Goal: Task Accomplishment & Management: Manage account settings

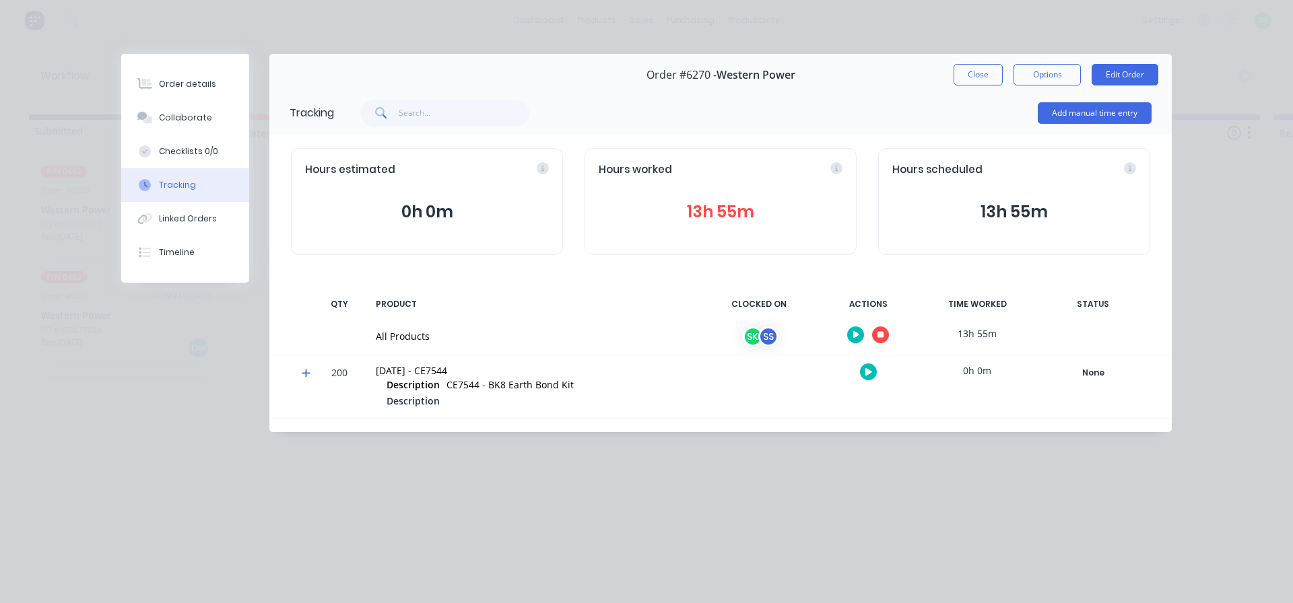
click at [883, 337] on icon "button" at bounding box center [880, 335] width 7 height 7
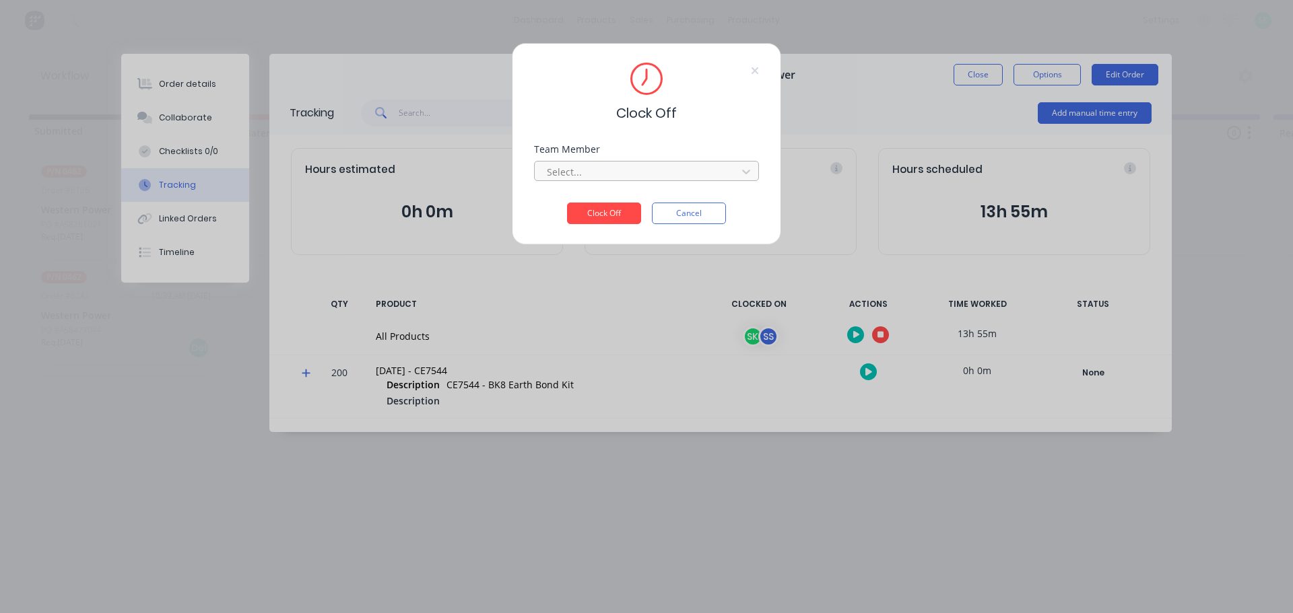
drag, startPoint x: 672, startPoint y: 166, endPoint x: 673, endPoint y: 174, distance: 8.1
click at [673, 174] on div "Select..." at bounding box center [646, 170] width 225 height 24
click at [673, 174] on div at bounding box center [637, 172] width 184 height 17
click at [646, 226] on div "[PERSON_NAME]" at bounding box center [646, 226] width 225 height 25
click at [609, 215] on button "Clock Off" at bounding box center [604, 214] width 74 height 22
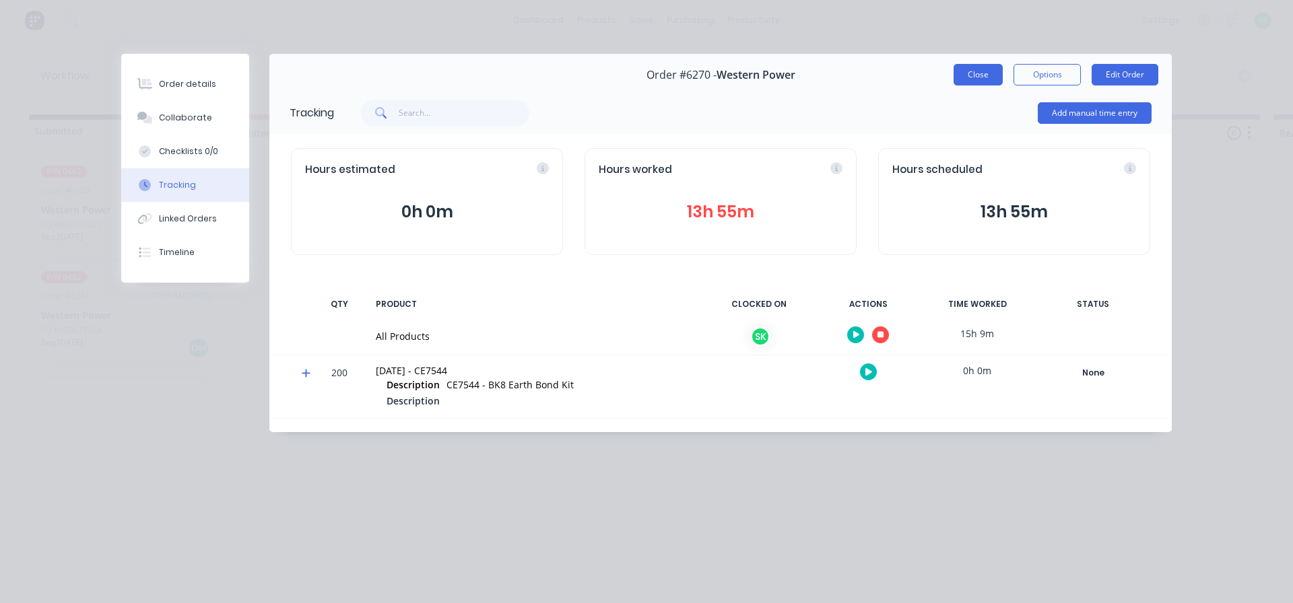
click at [977, 74] on button "Close" at bounding box center [977, 75] width 49 height 22
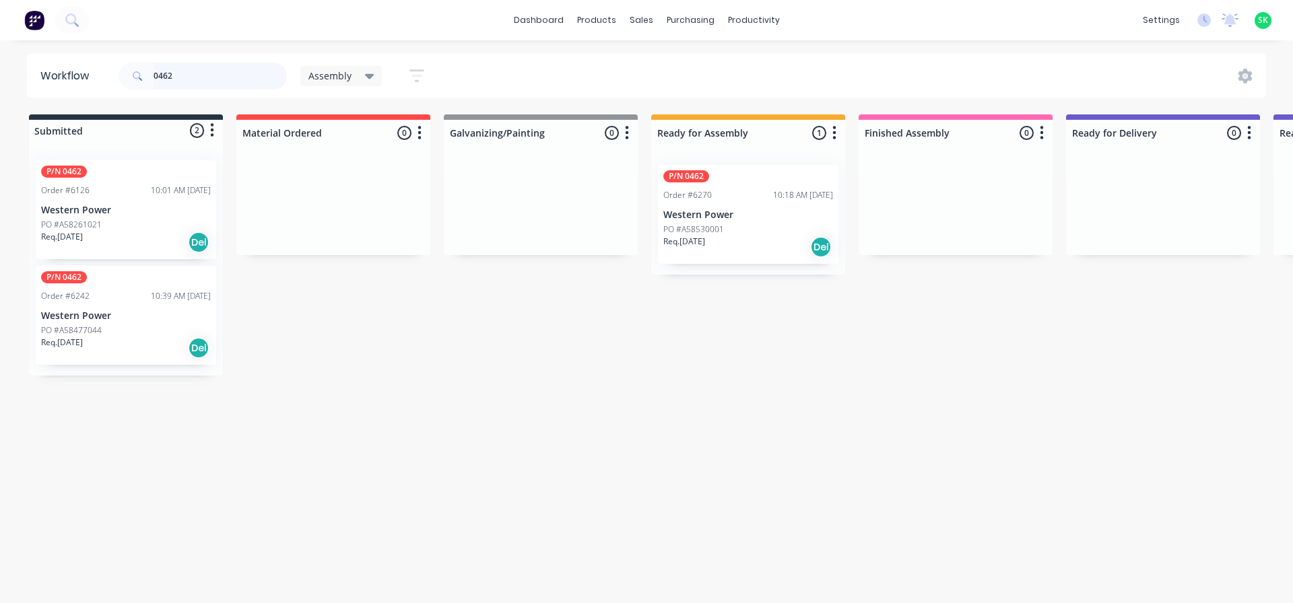
drag, startPoint x: 192, startPoint y: 73, endPoint x: 110, endPoint y: 64, distance: 82.0
click at [111, 64] on header "Workflow 0462 Assembly Save new view None edit Assembly (Default) edit Fabricat…" at bounding box center [646, 76] width 1239 height 44
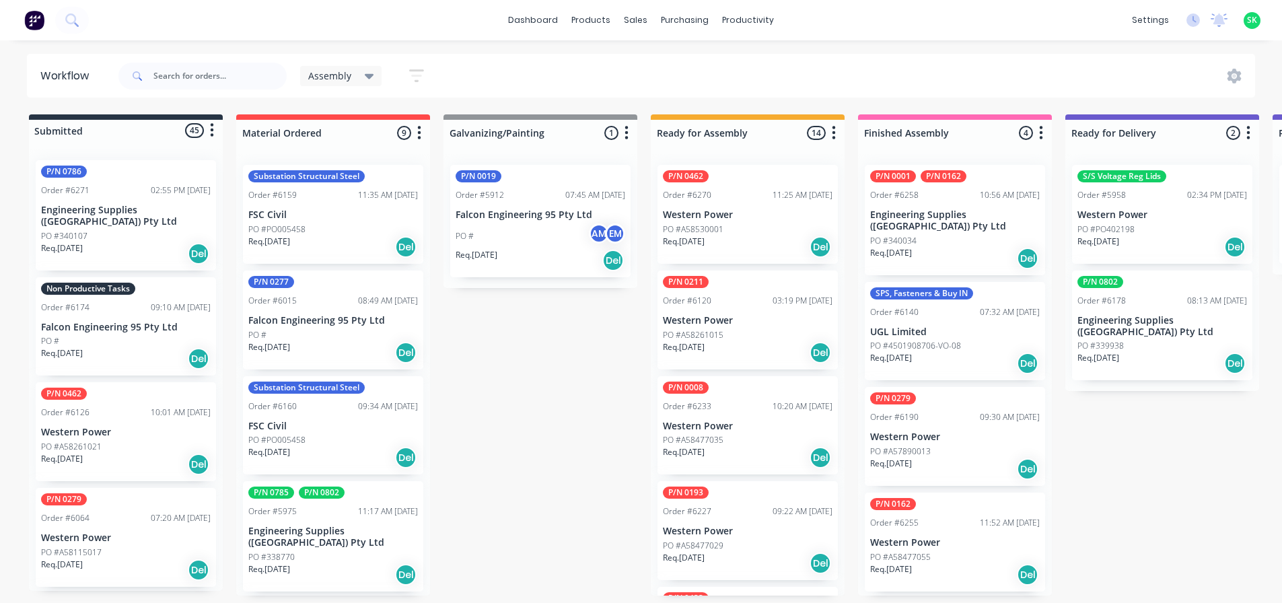
click at [185, 309] on div "Non Productive Tasks Order #6174 09:10 AM [DATE] Falcon Engineering 95 Pty Ltd …" at bounding box center [126, 326] width 180 height 99
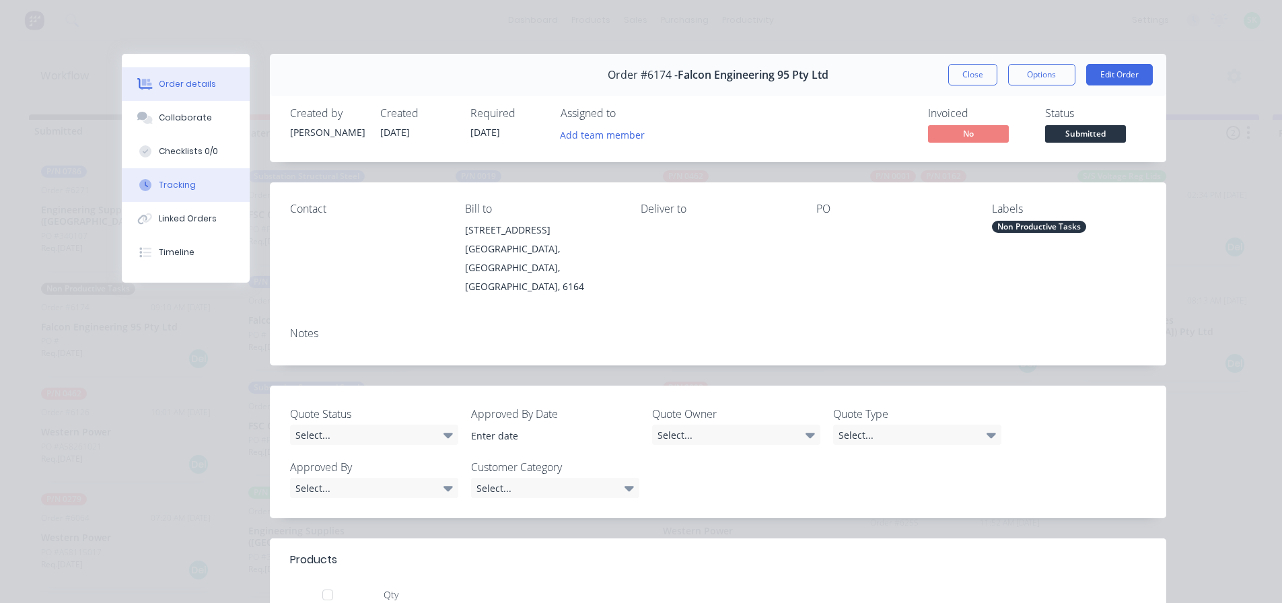
click at [207, 182] on button "Tracking" at bounding box center [186, 185] width 128 height 34
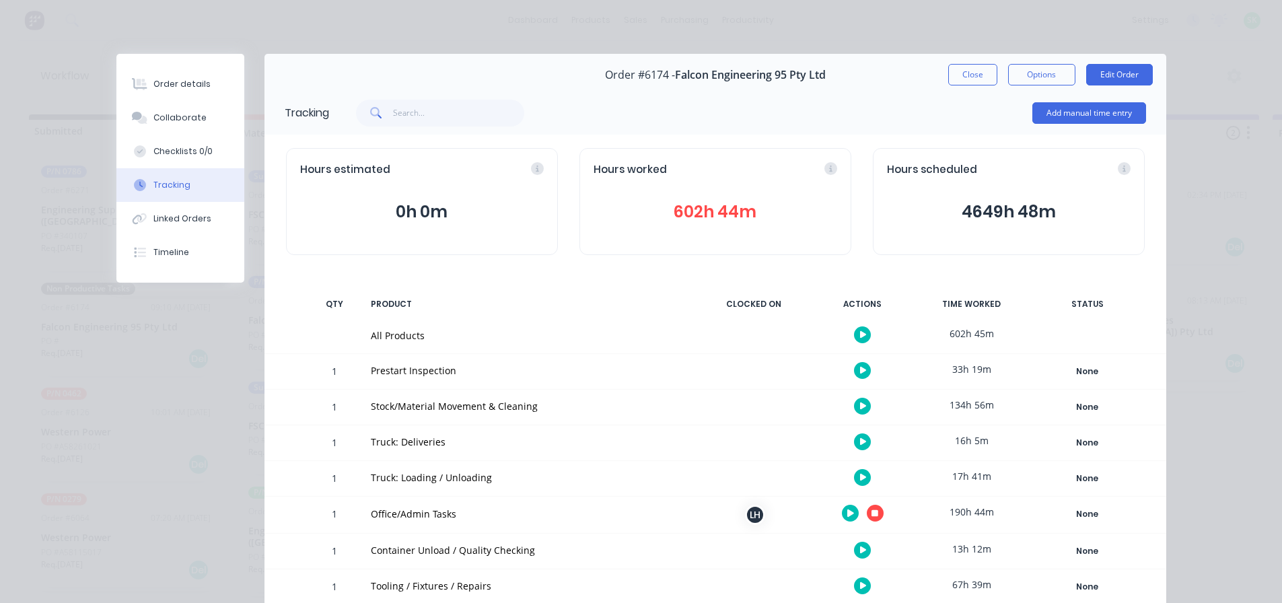
click at [864, 407] on button "button" at bounding box center [862, 406] width 17 height 17
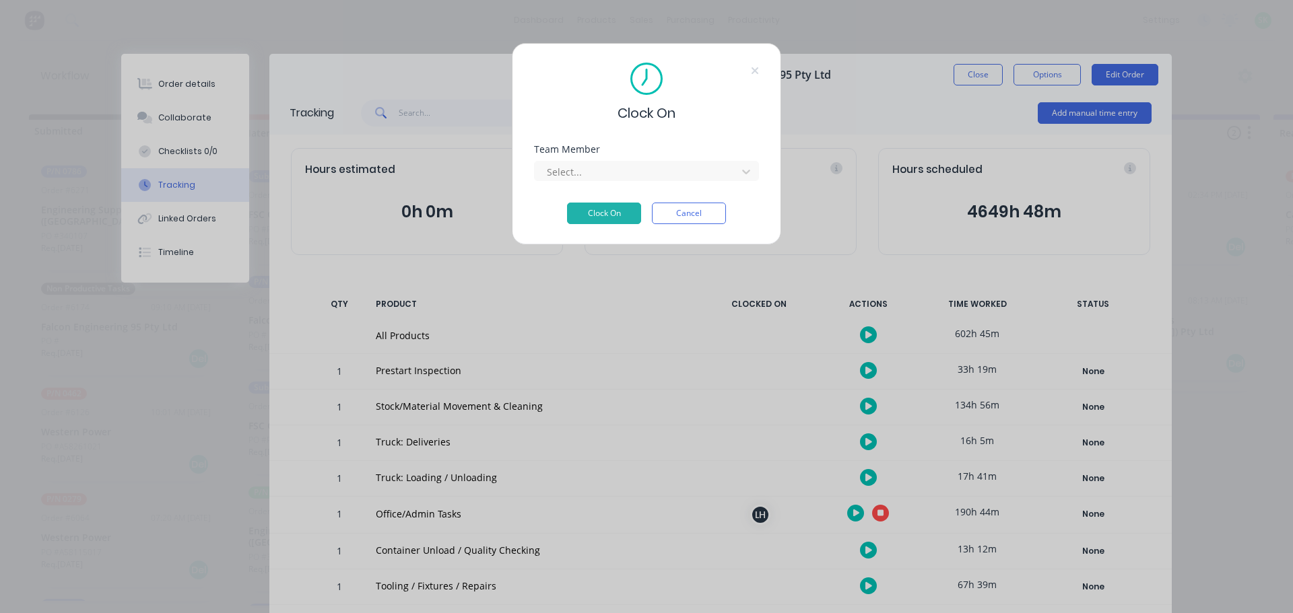
click at [650, 184] on div "Team Member Select..." at bounding box center [646, 174] width 225 height 58
click at [650, 172] on div at bounding box center [637, 172] width 184 height 17
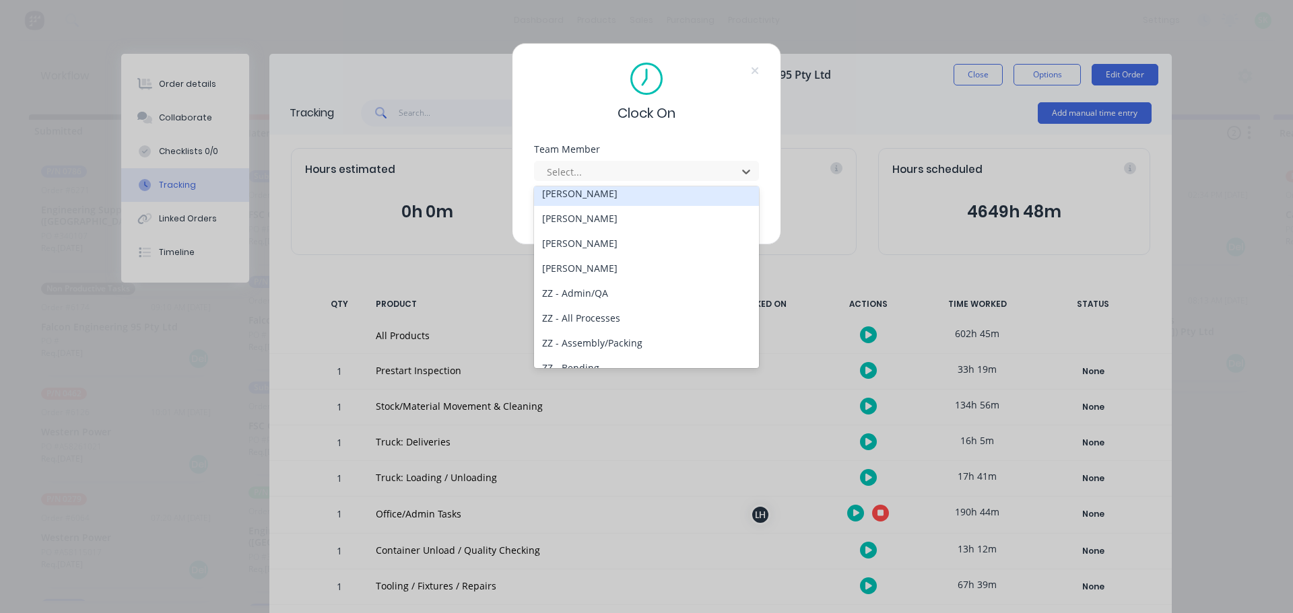
scroll to position [673, 0]
click at [610, 201] on div "[PERSON_NAME]" at bounding box center [646, 200] width 225 height 25
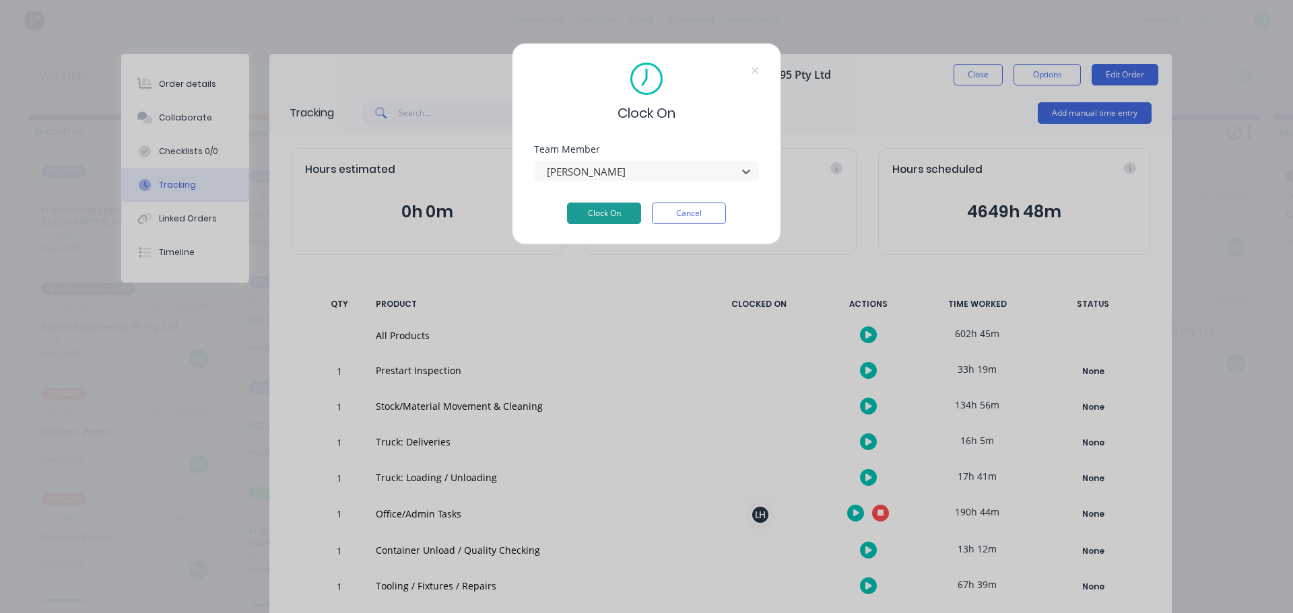
click at [612, 215] on button "Clock On" at bounding box center [604, 214] width 74 height 22
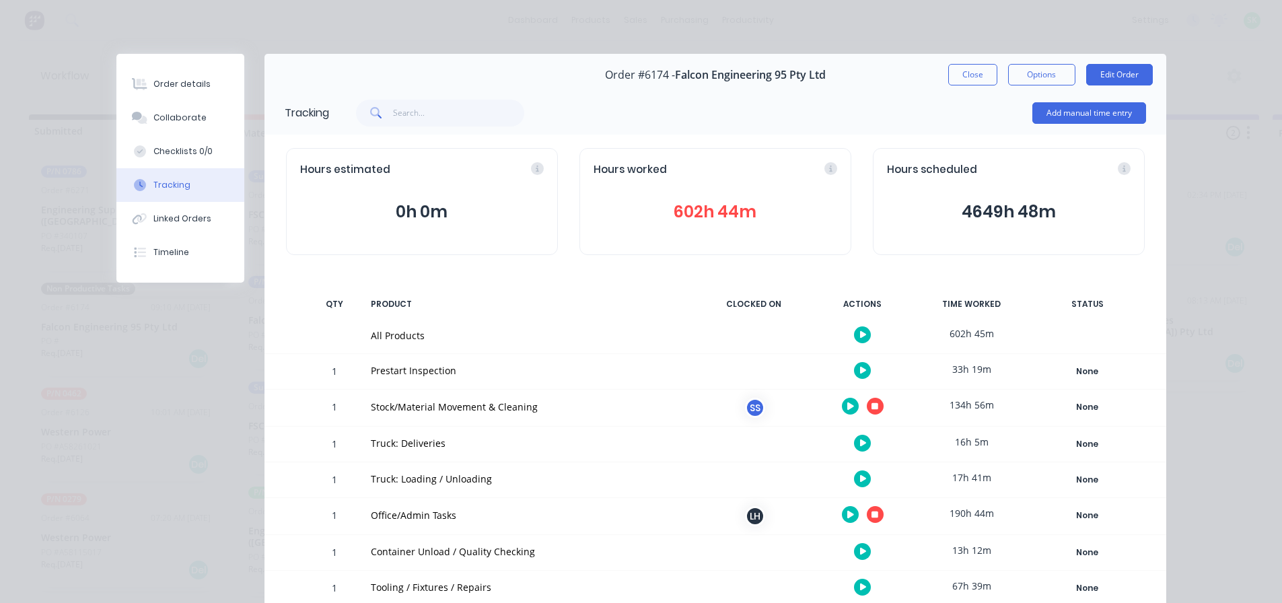
click at [867, 411] on button "button" at bounding box center [875, 406] width 17 height 17
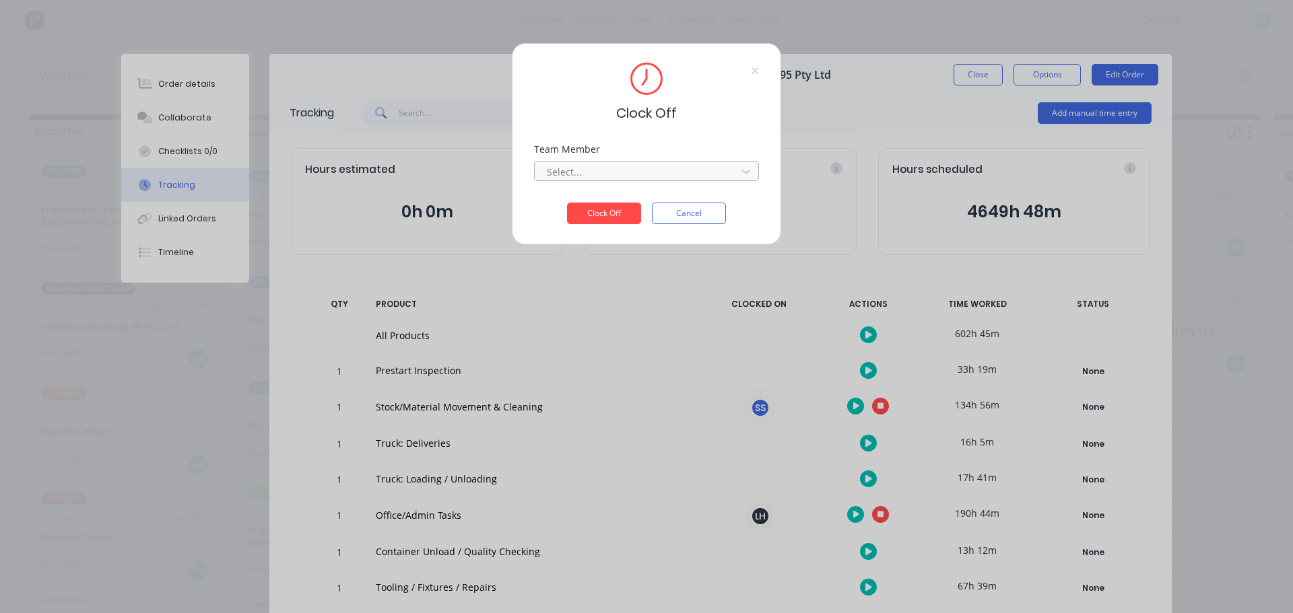
click at [655, 166] on div at bounding box center [637, 172] width 184 height 17
click at [655, 205] on div "[PERSON_NAME]" at bounding box center [646, 201] width 225 height 25
click at [628, 209] on button "Clock Off" at bounding box center [604, 214] width 74 height 22
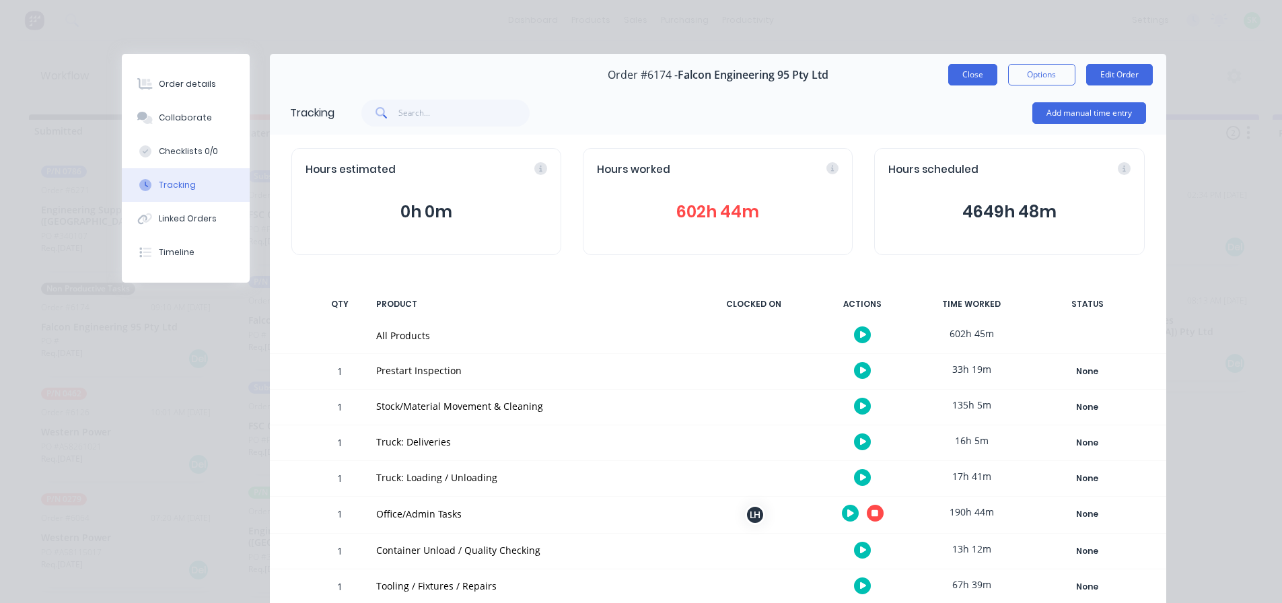
click at [967, 75] on button "Close" at bounding box center [973, 75] width 49 height 22
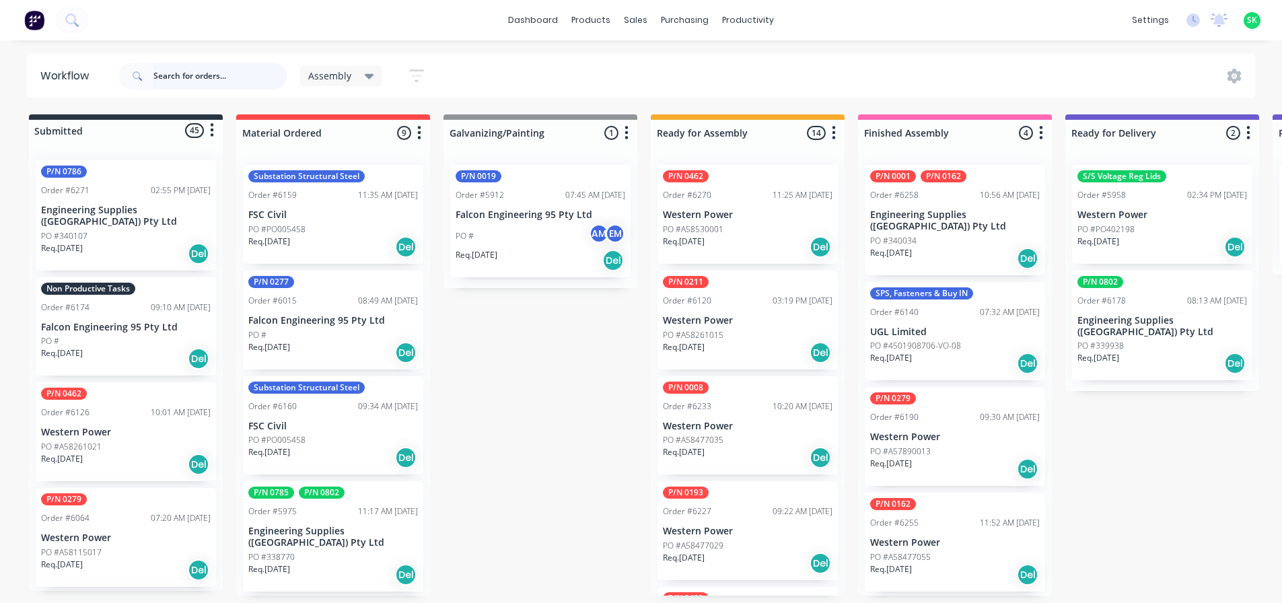
click at [197, 82] on input "text" at bounding box center [219, 76] width 133 height 27
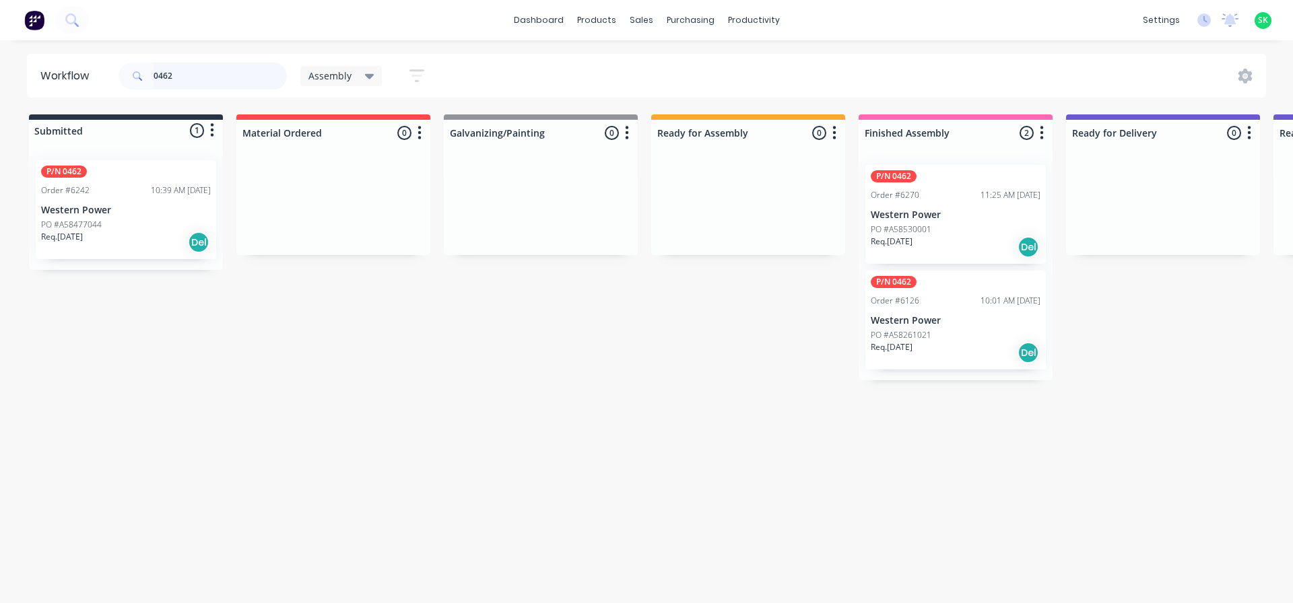
type input "0462"
click at [937, 221] on div "P/N 0462 Order #6270 11:25 AM [DATE] Western Power PO #A58530001 Req. [DATE] Del" at bounding box center [955, 214] width 180 height 99
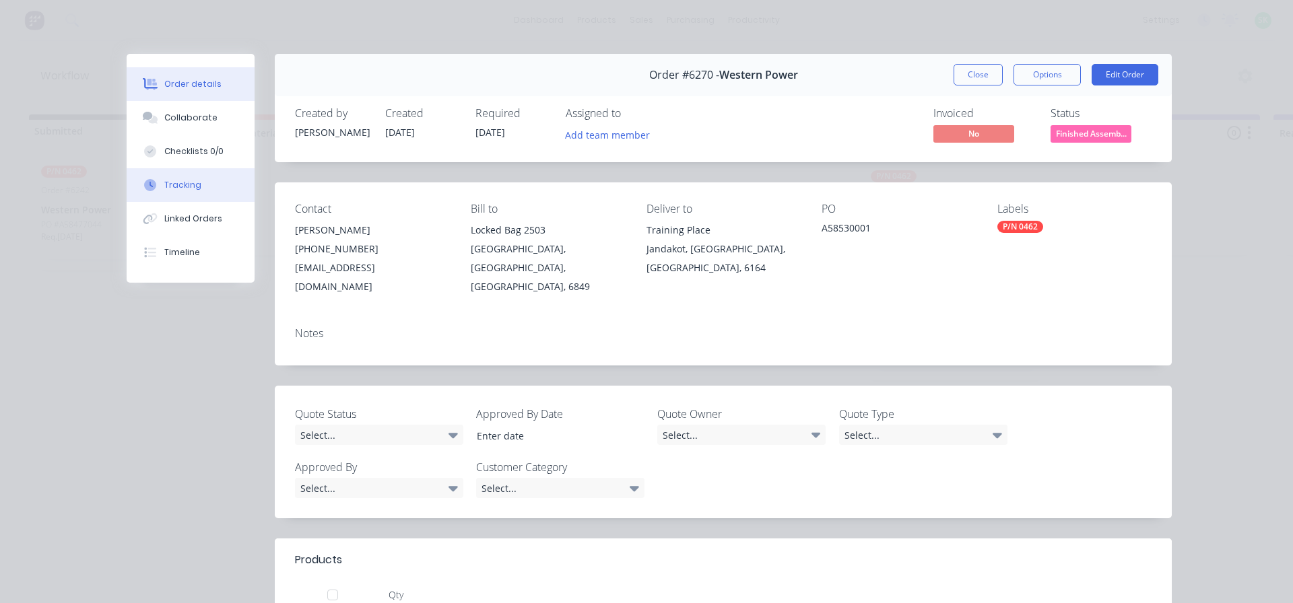
click at [188, 187] on div "Tracking" at bounding box center [182, 185] width 37 height 12
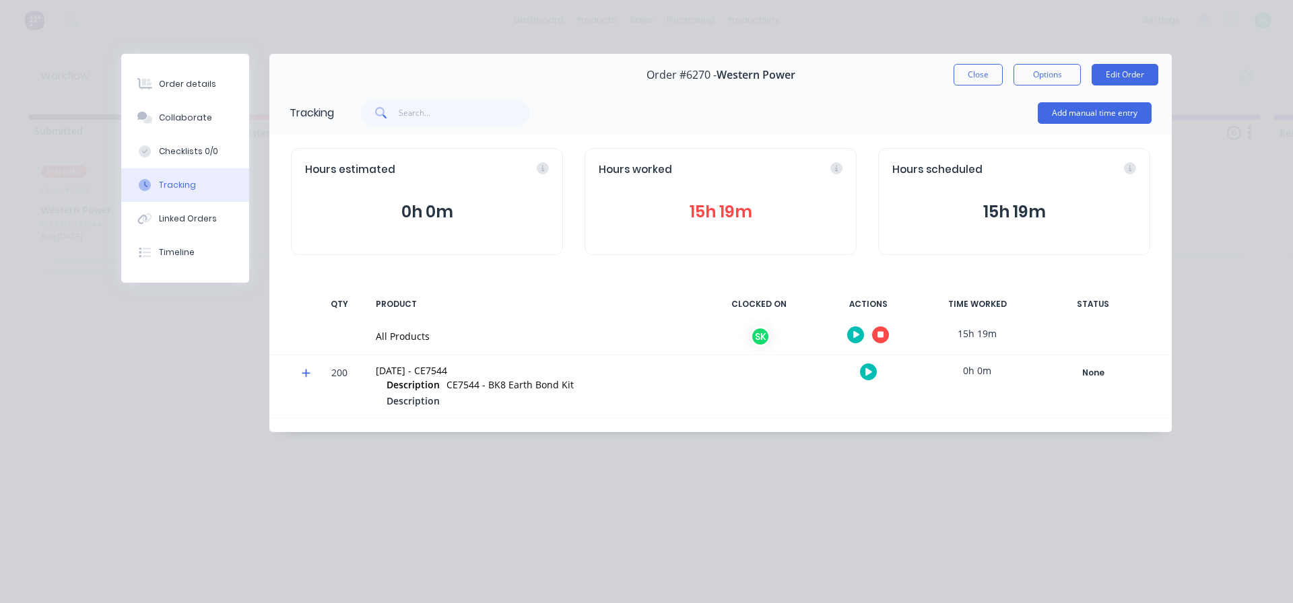
click at [854, 335] on icon "button" at bounding box center [856, 334] width 7 height 7
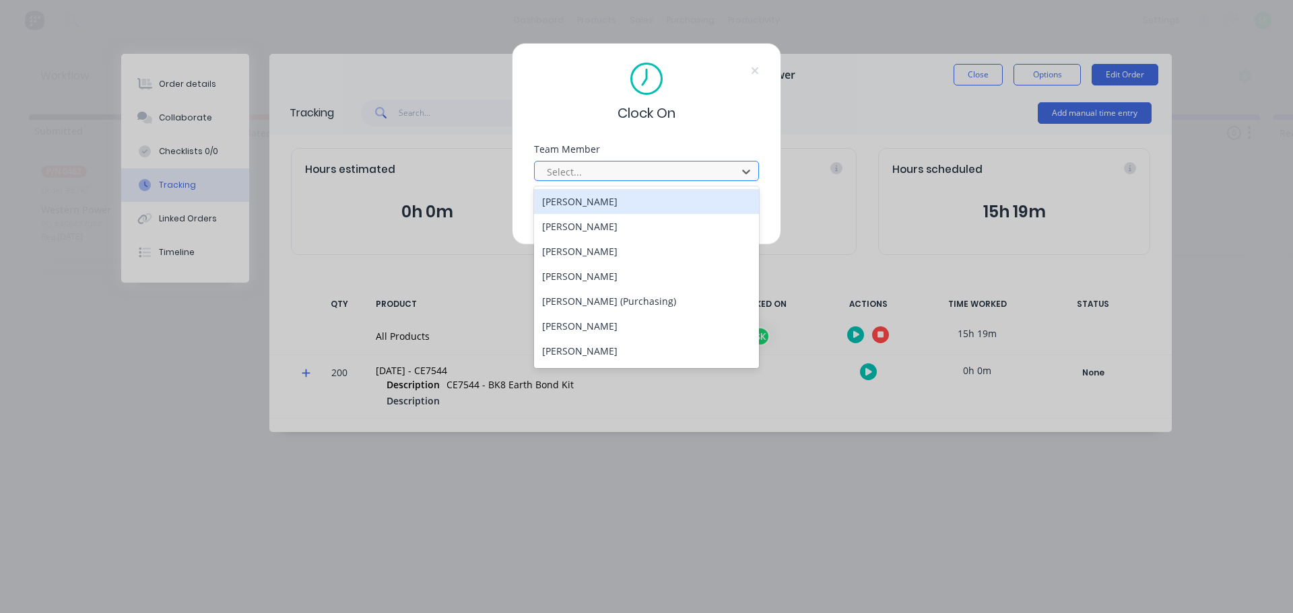
click at [701, 176] on div at bounding box center [637, 172] width 184 height 17
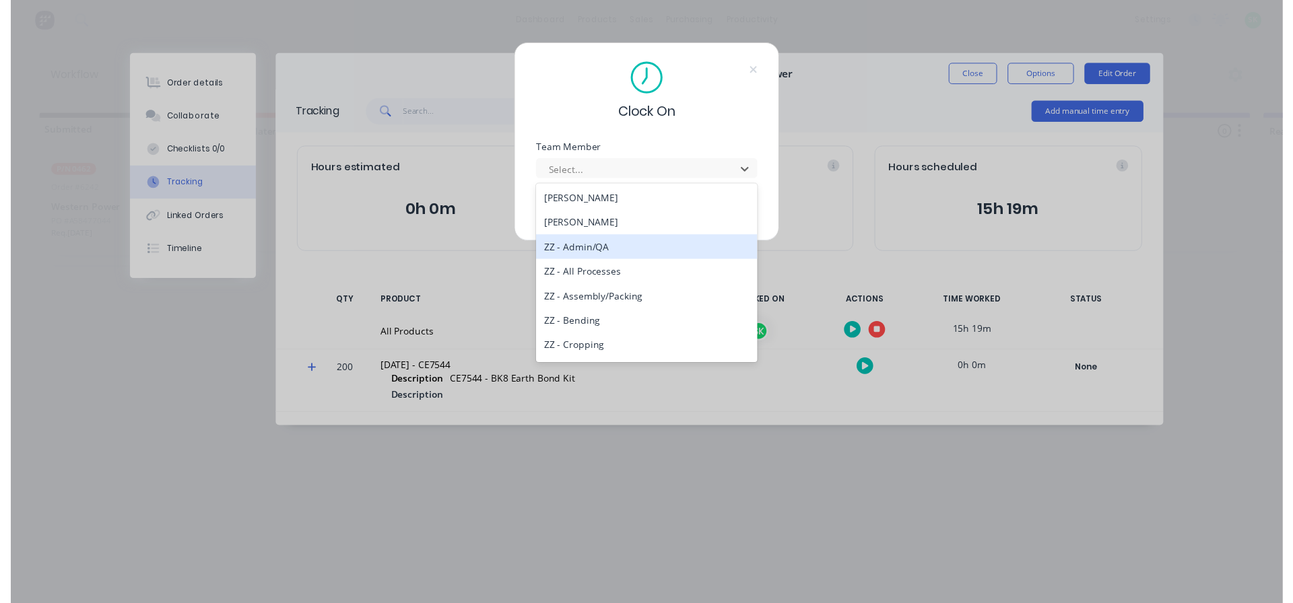
scroll to position [539, 0]
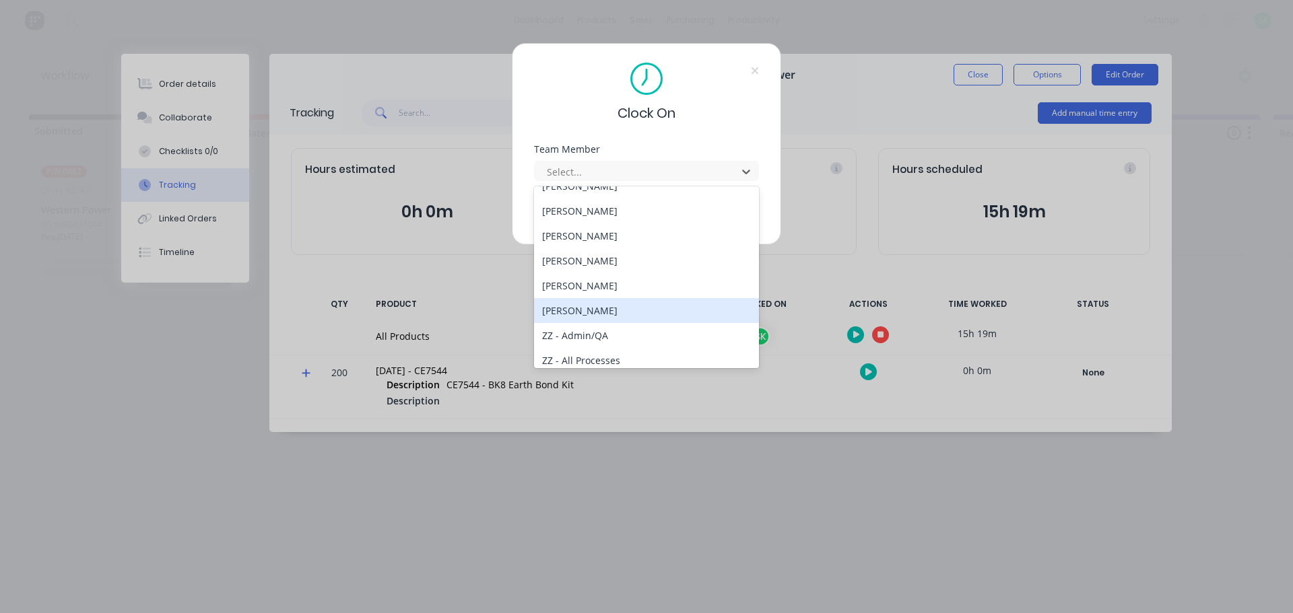
click at [588, 308] on div "[PERSON_NAME]" at bounding box center [646, 310] width 225 height 25
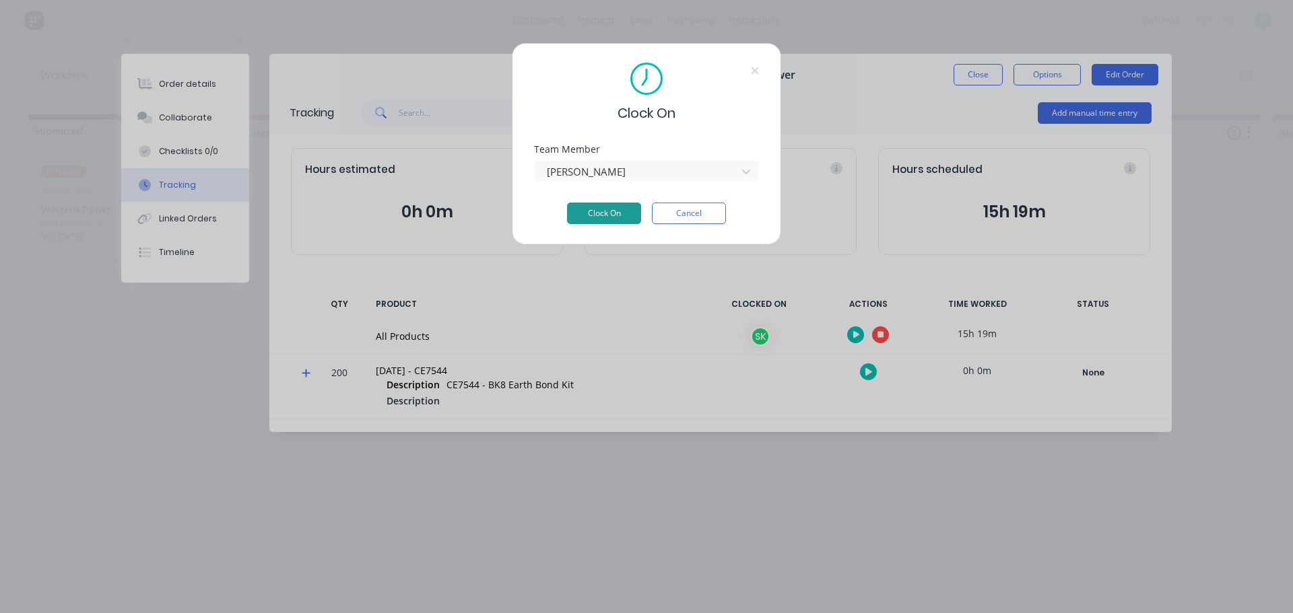
click at [618, 218] on button "Clock On" at bounding box center [604, 214] width 74 height 22
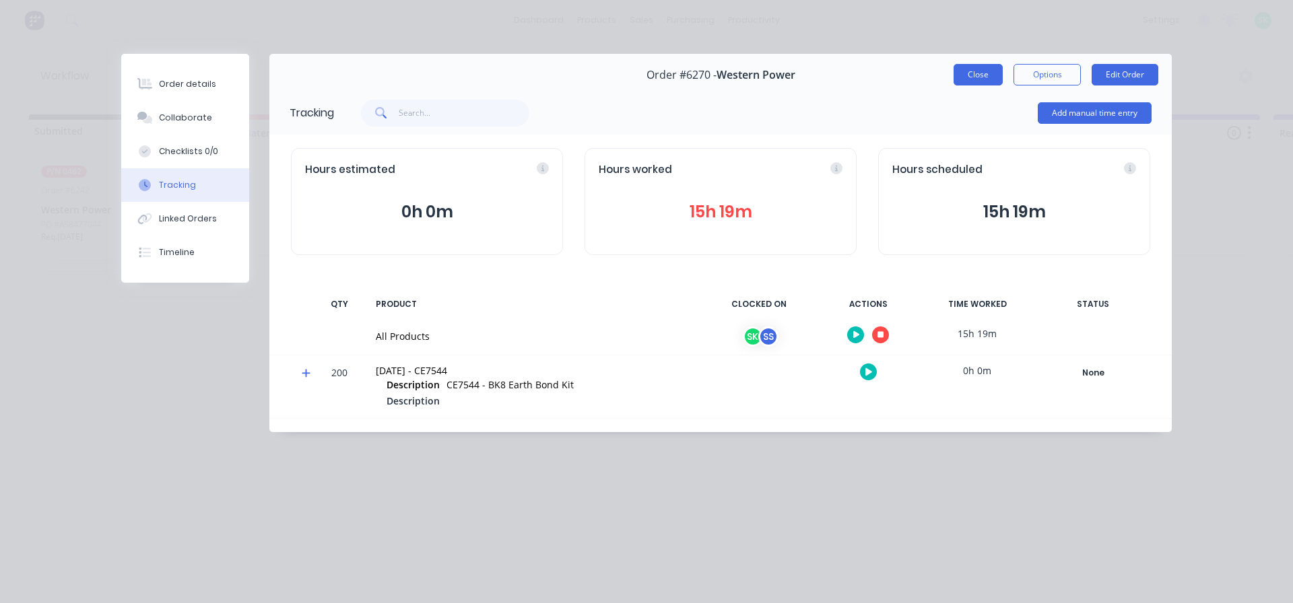
click at [979, 71] on button "Close" at bounding box center [977, 75] width 49 height 22
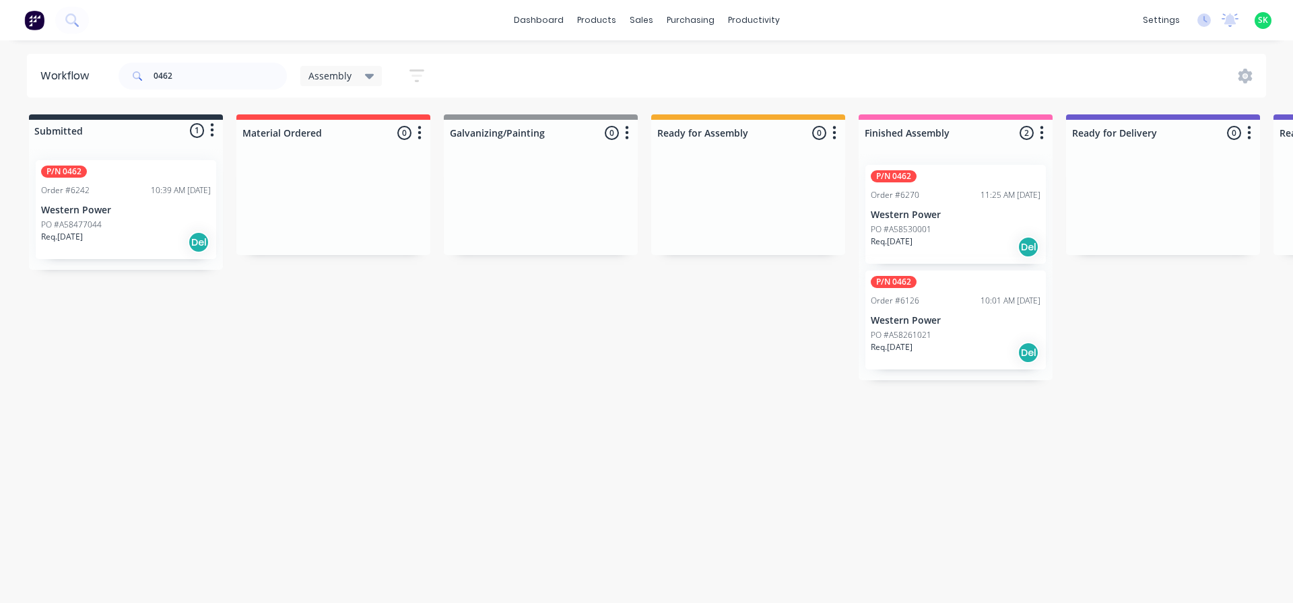
click at [961, 347] on div "Req. [DATE] Del" at bounding box center [955, 352] width 170 height 23
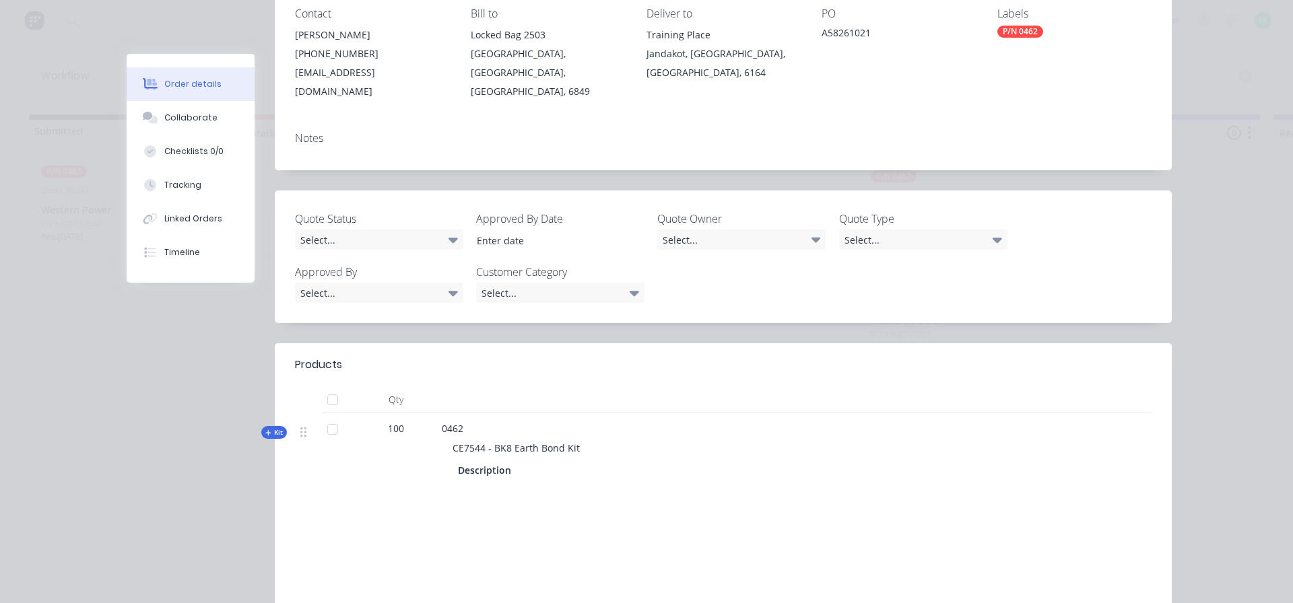
scroll to position [202, 0]
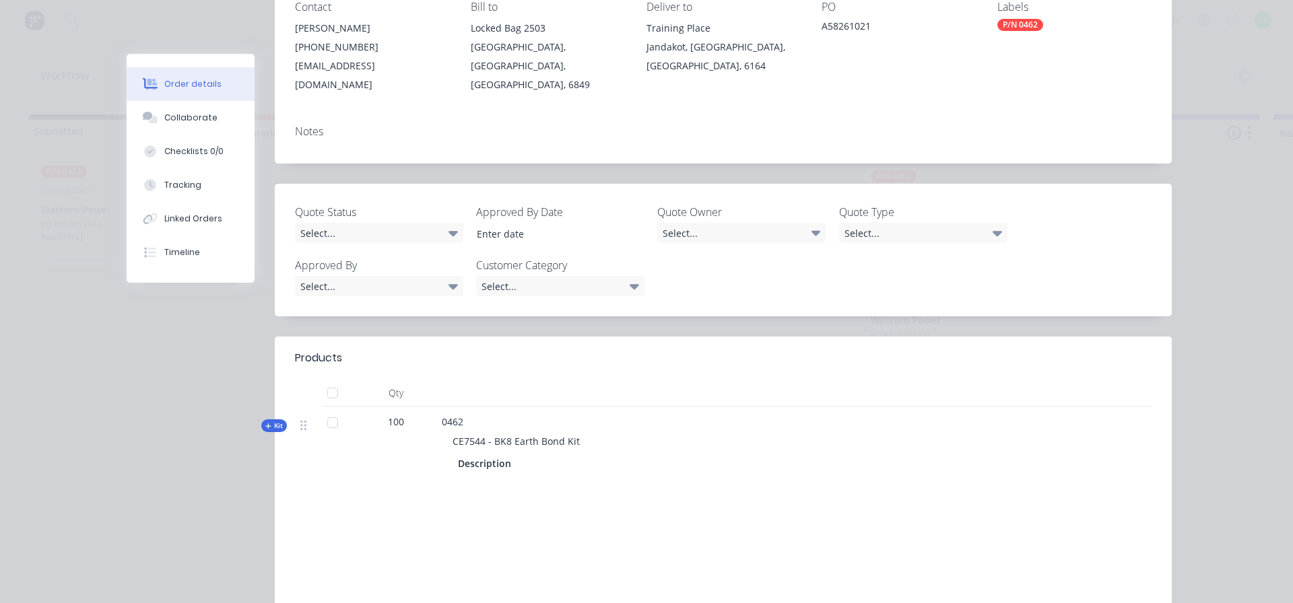
click at [177, 83] on div "Order details" at bounding box center [192, 84] width 57 height 12
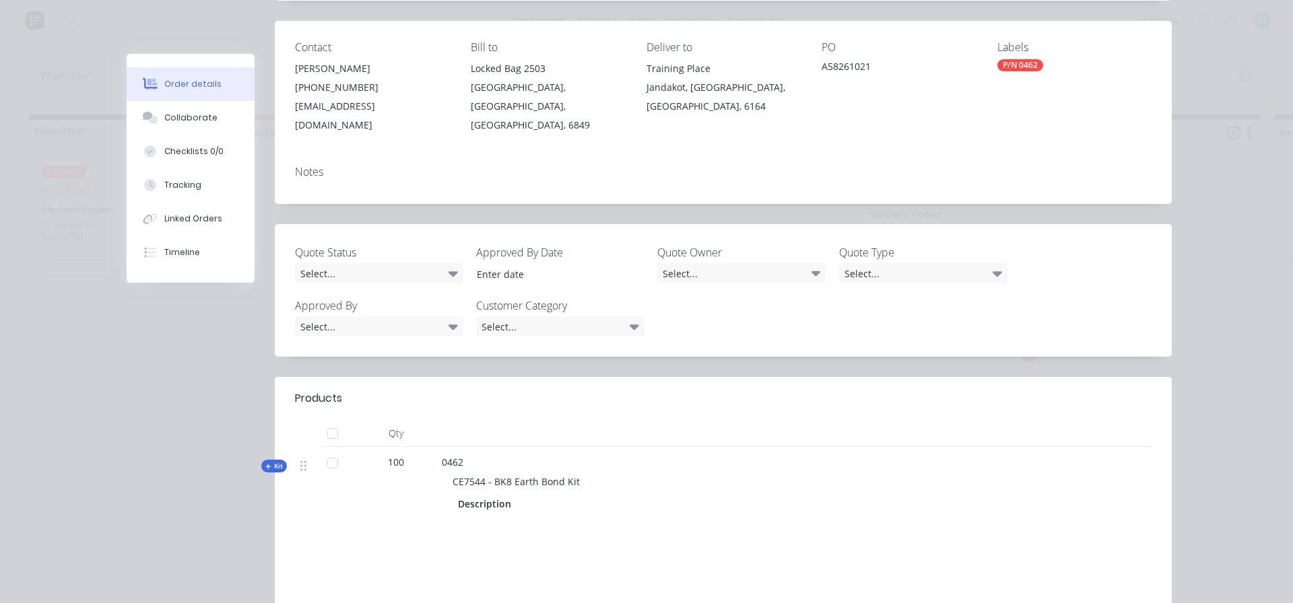
scroll to position [0, 0]
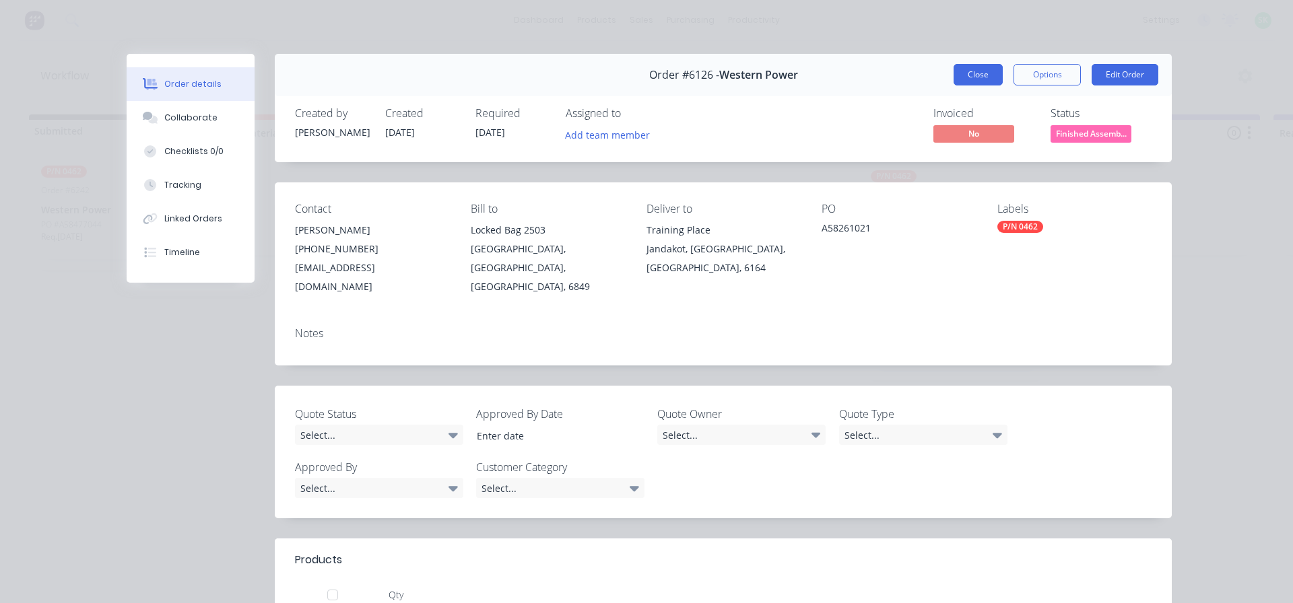
click at [965, 68] on button "Close" at bounding box center [977, 75] width 49 height 22
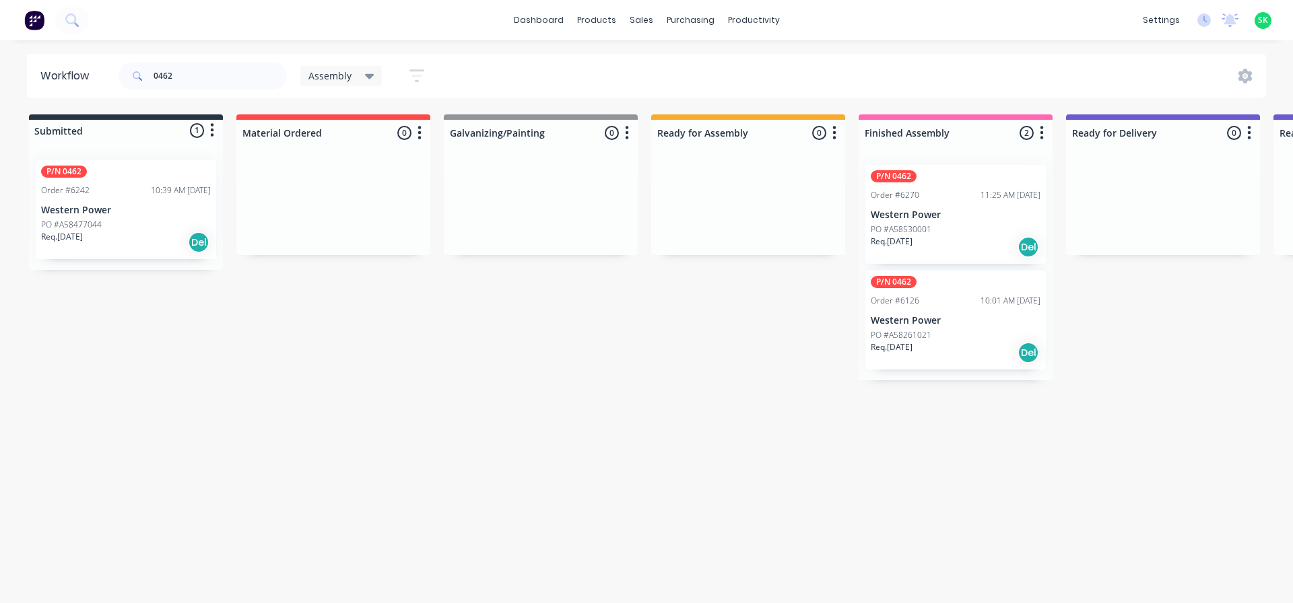
click at [925, 213] on p "Western Power" at bounding box center [955, 214] width 170 height 11
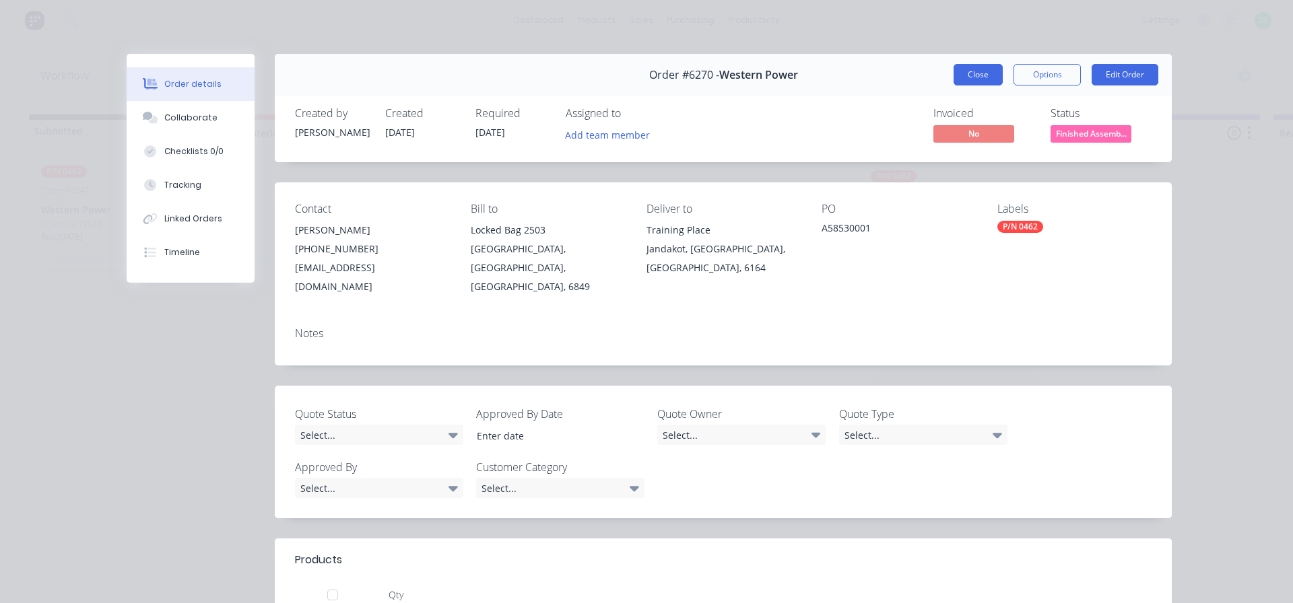
click at [975, 75] on button "Close" at bounding box center [977, 75] width 49 height 22
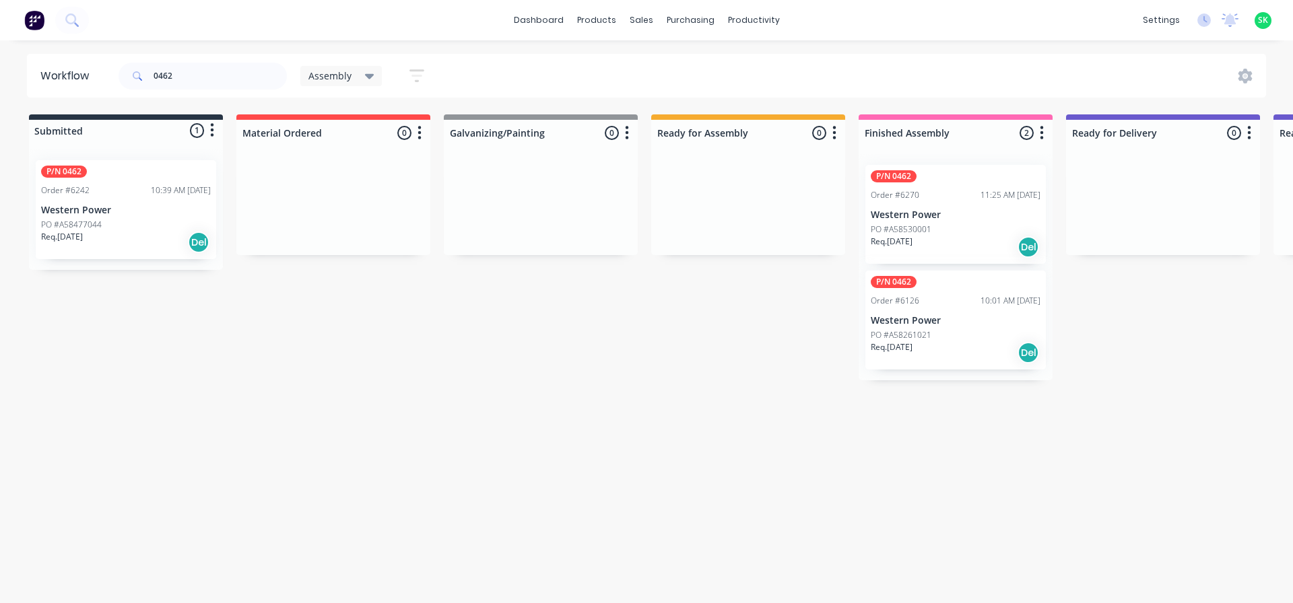
click at [990, 322] on p "Western Power" at bounding box center [955, 320] width 170 height 11
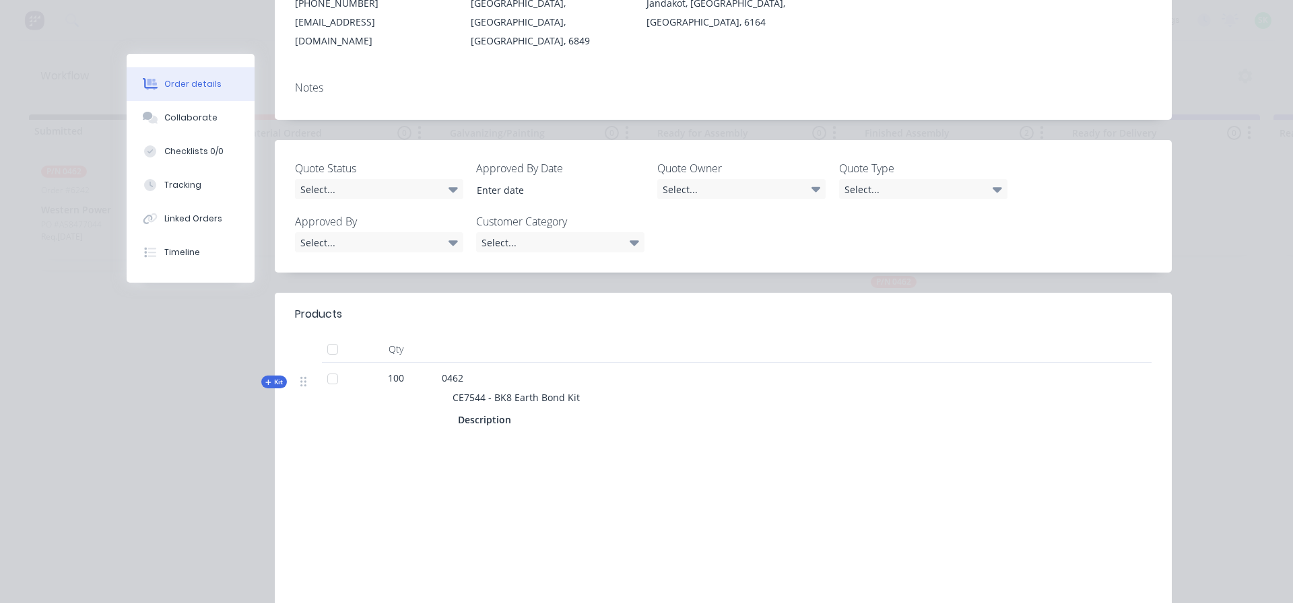
scroll to position [269, 0]
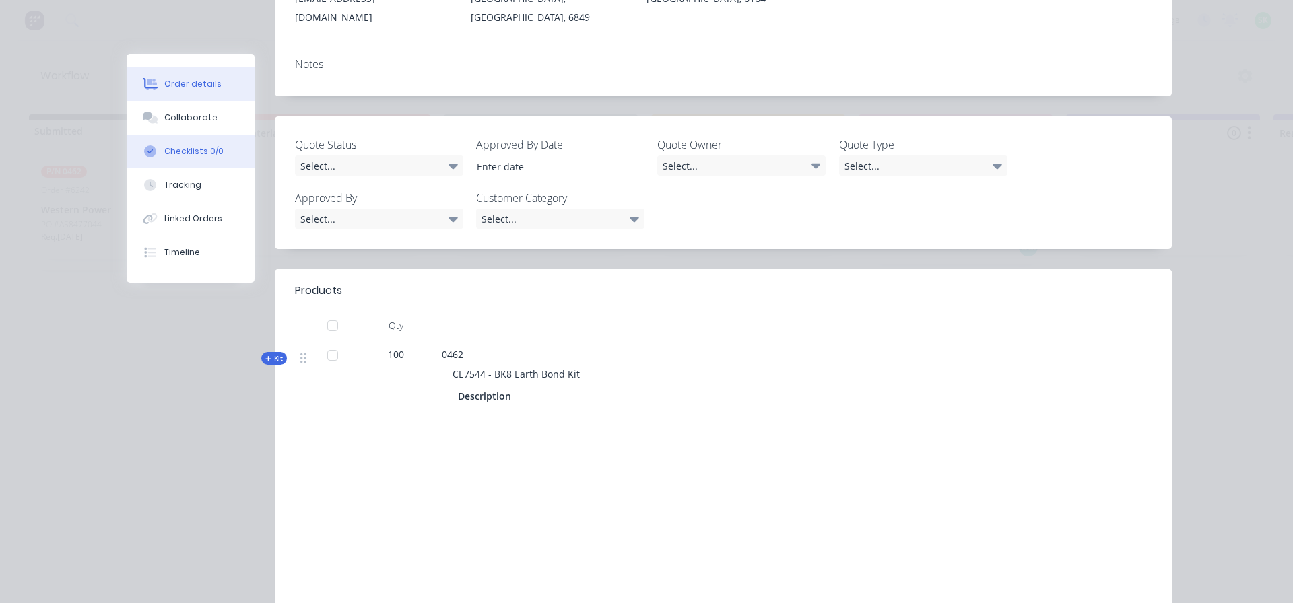
click at [217, 150] on button "Checklists 0/0" at bounding box center [191, 152] width 128 height 34
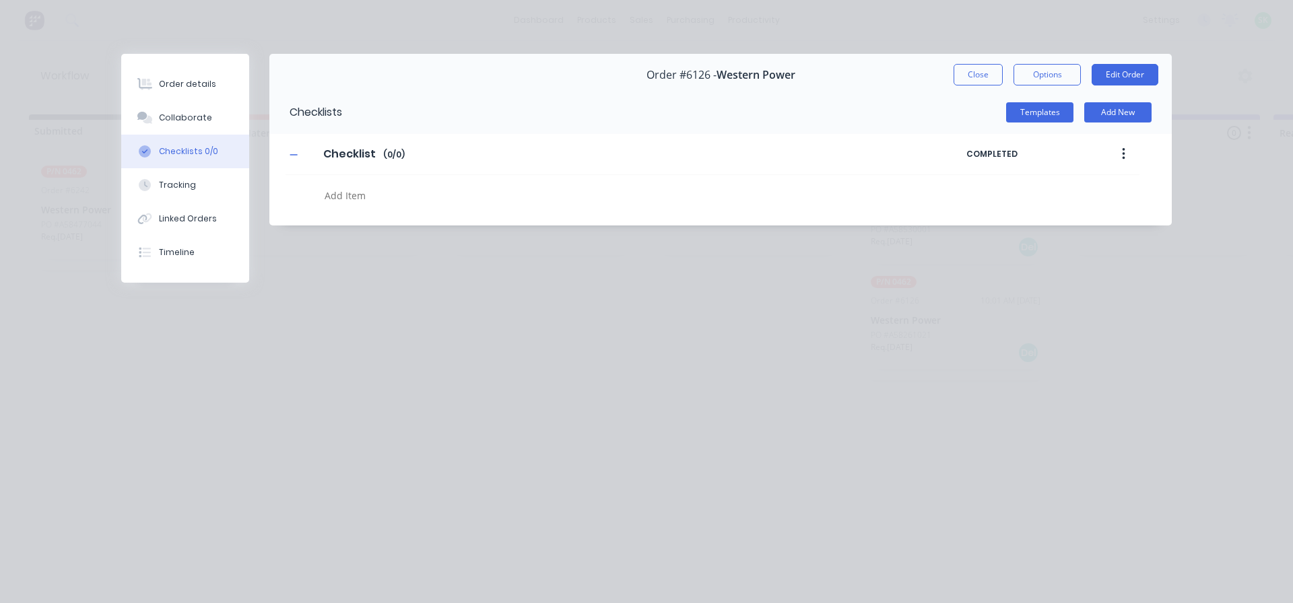
scroll to position [0, 0]
click at [193, 90] on div "Order details" at bounding box center [187, 84] width 57 height 12
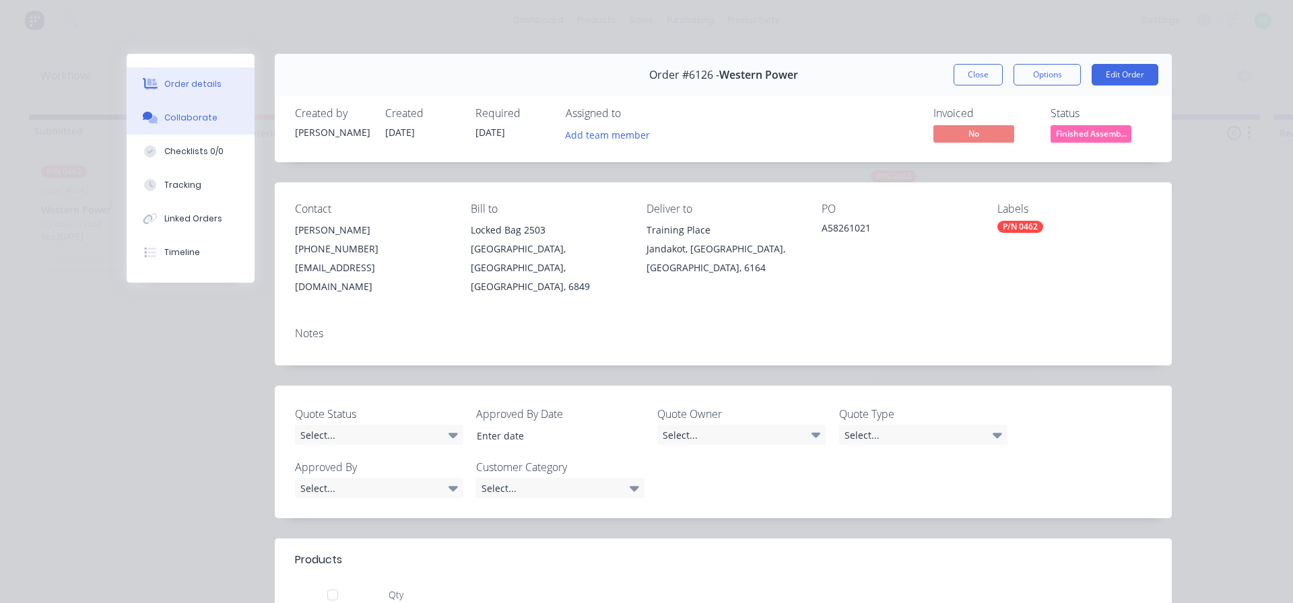
click at [185, 123] on div "Collaborate" at bounding box center [190, 118] width 53 height 12
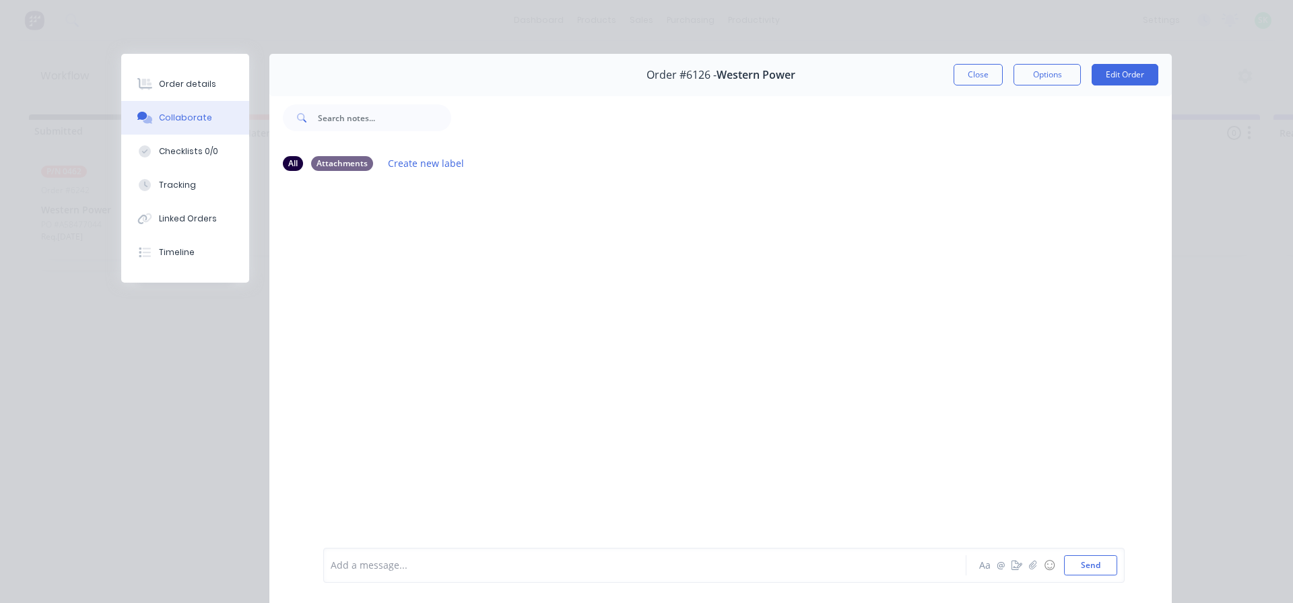
click at [380, 564] on div at bounding box center [625, 566] width 589 height 14
click at [989, 67] on button "Close" at bounding box center [977, 75] width 49 height 22
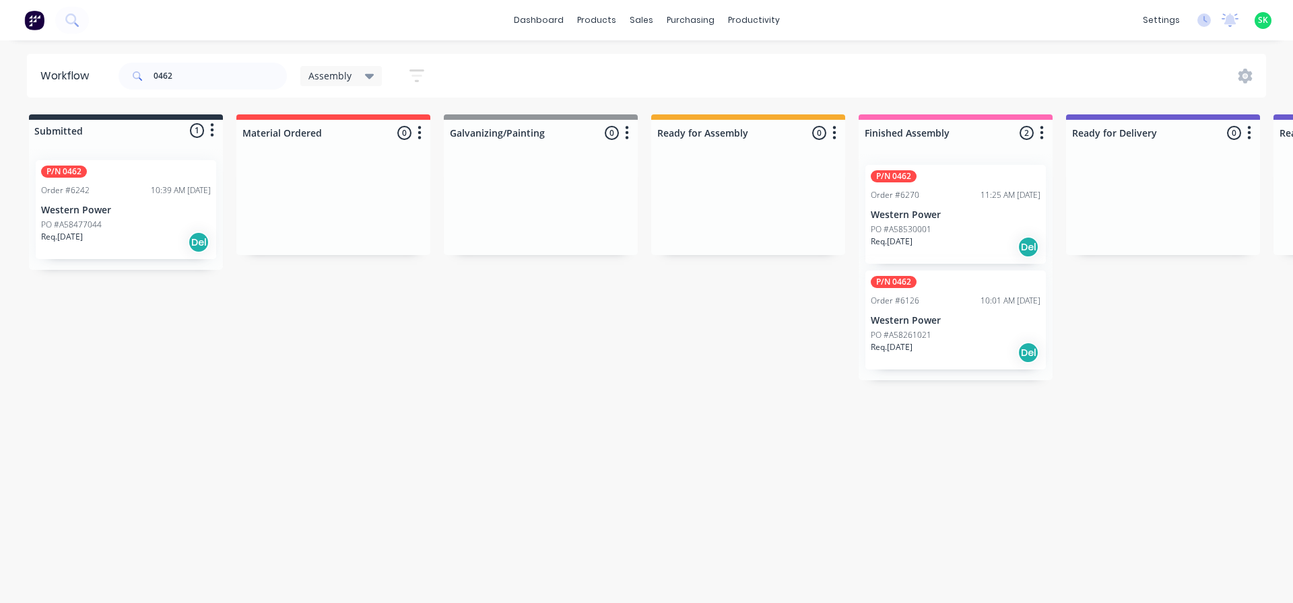
click at [969, 203] on div "P/N 0462 Order #6270 11:25 AM [DATE] Western Power PO #A58530001 Req. [DATE] Del" at bounding box center [955, 214] width 180 height 99
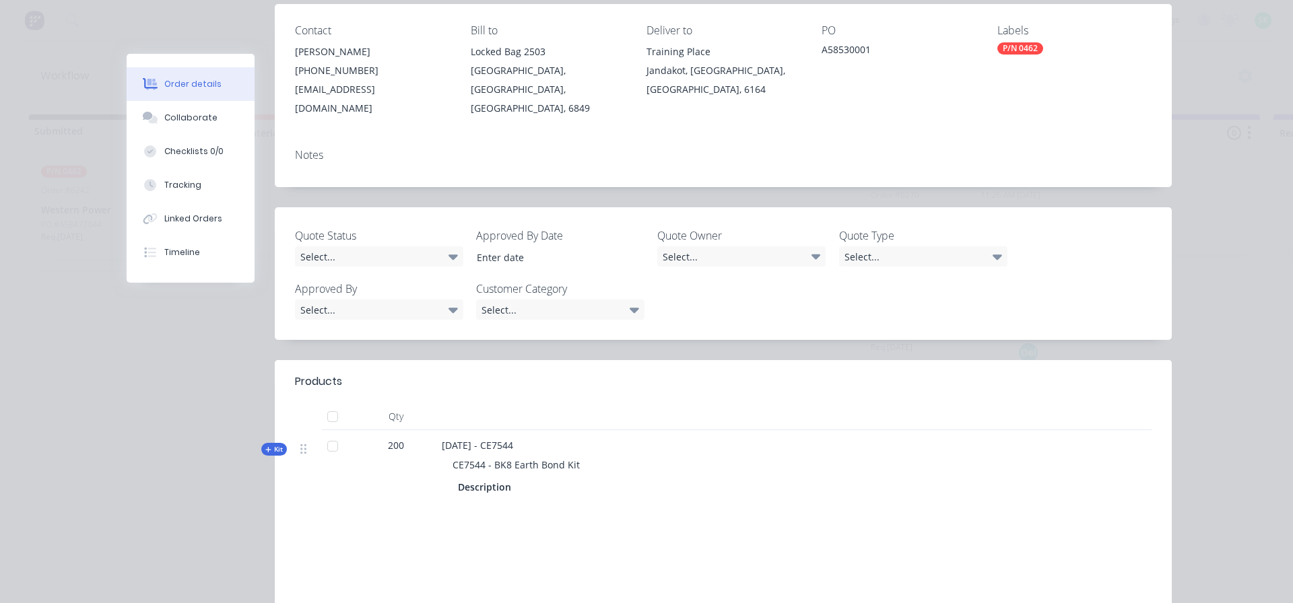
scroll to position [202, 0]
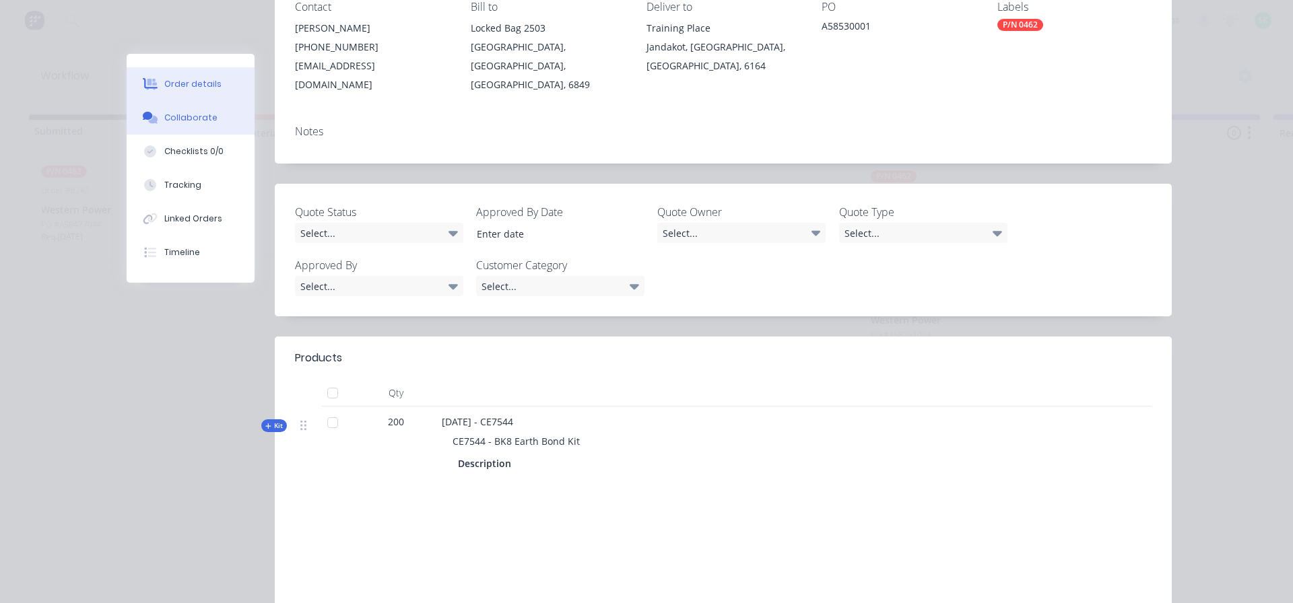
click at [205, 107] on button "Collaborate" at bounding box center [191, 118] width 128 height 34
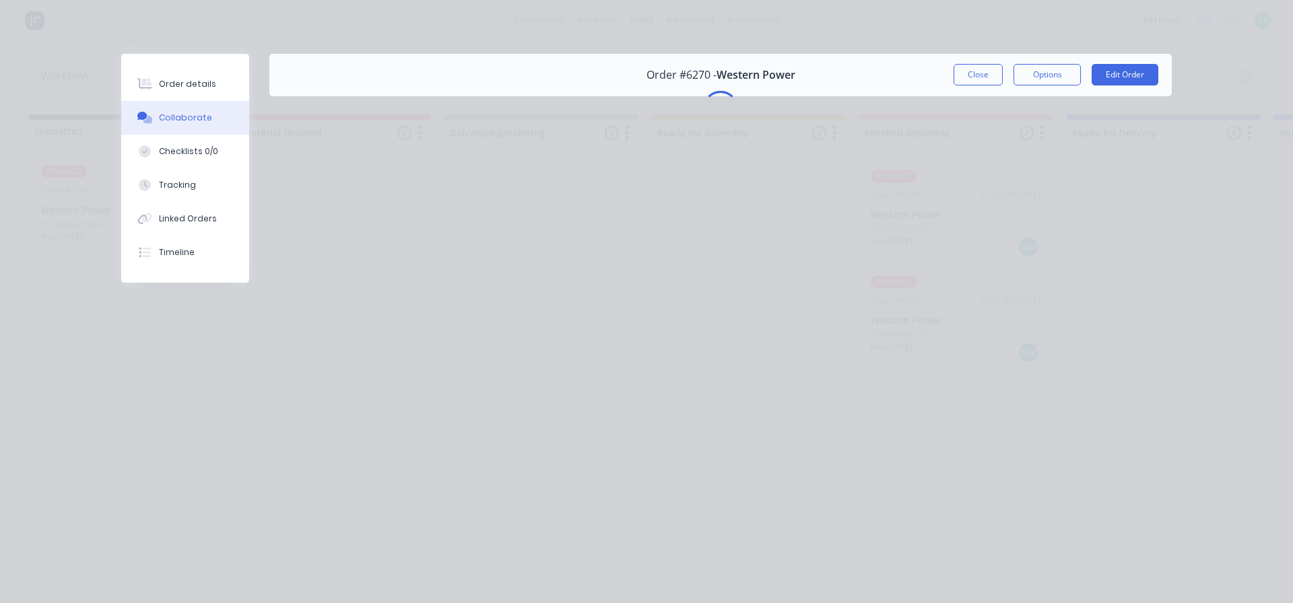
scroll to position [0, 0]
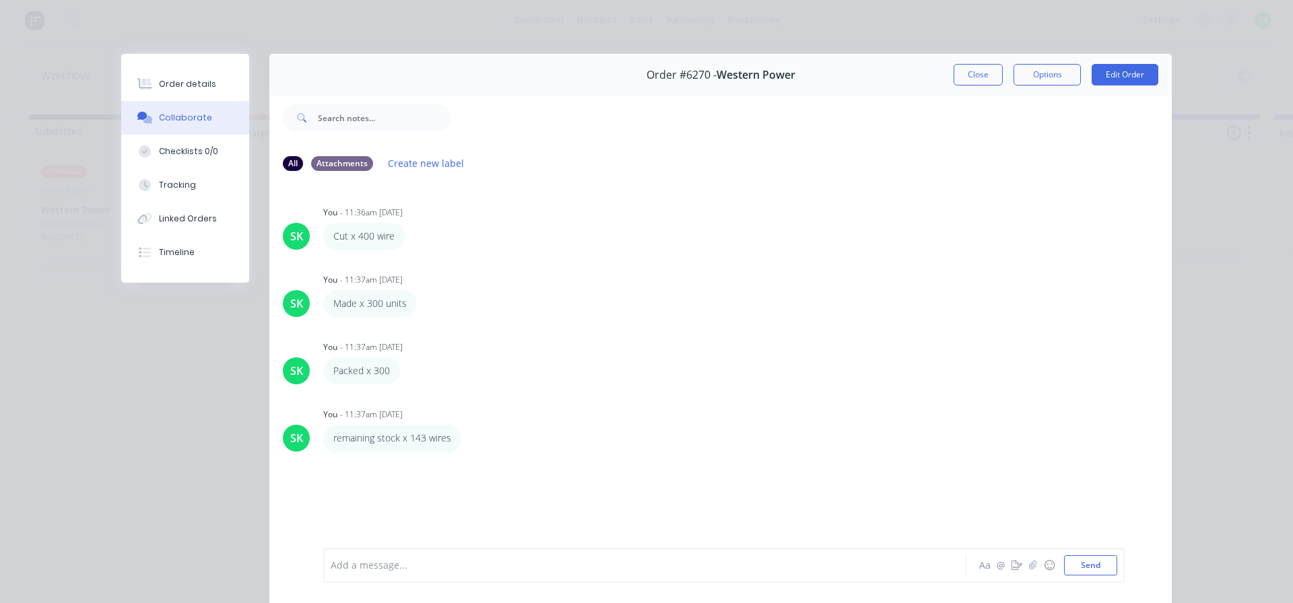
click at [421, 572] on div at bounding box center [625, 566] width 589 height 14
click at [965, 77] on button "Close" at bounding box center [977, 75] width 49 height 22
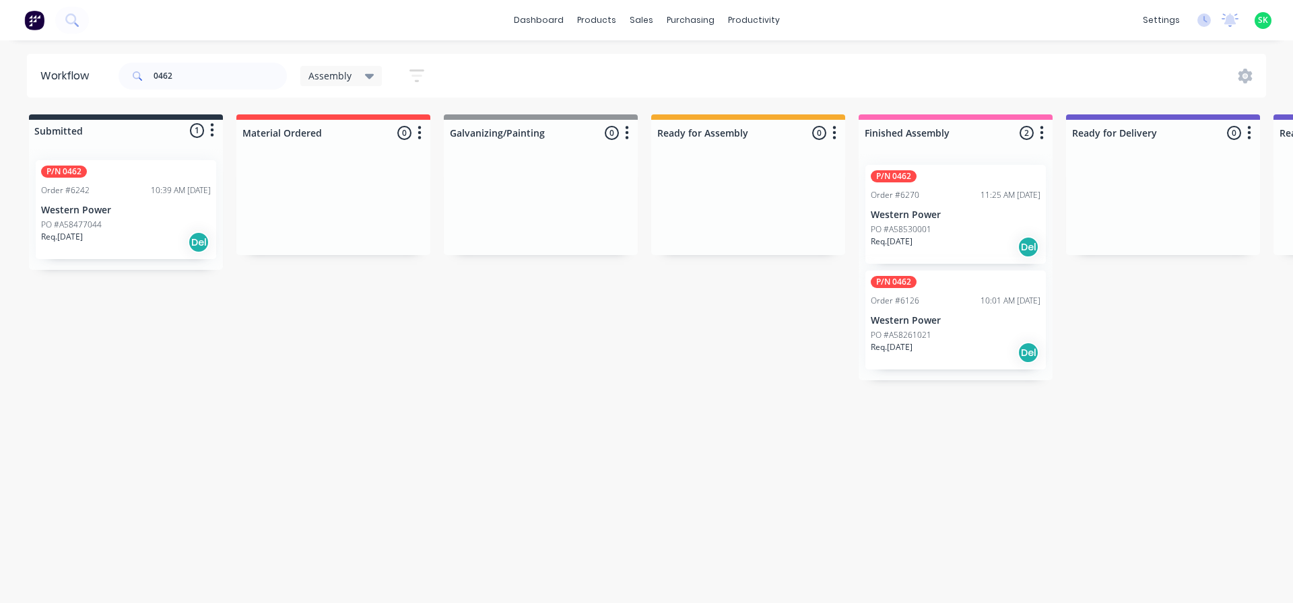
click at [936, 319] on p "Western Power" at bounding box center [955, 320] width 170 height 11
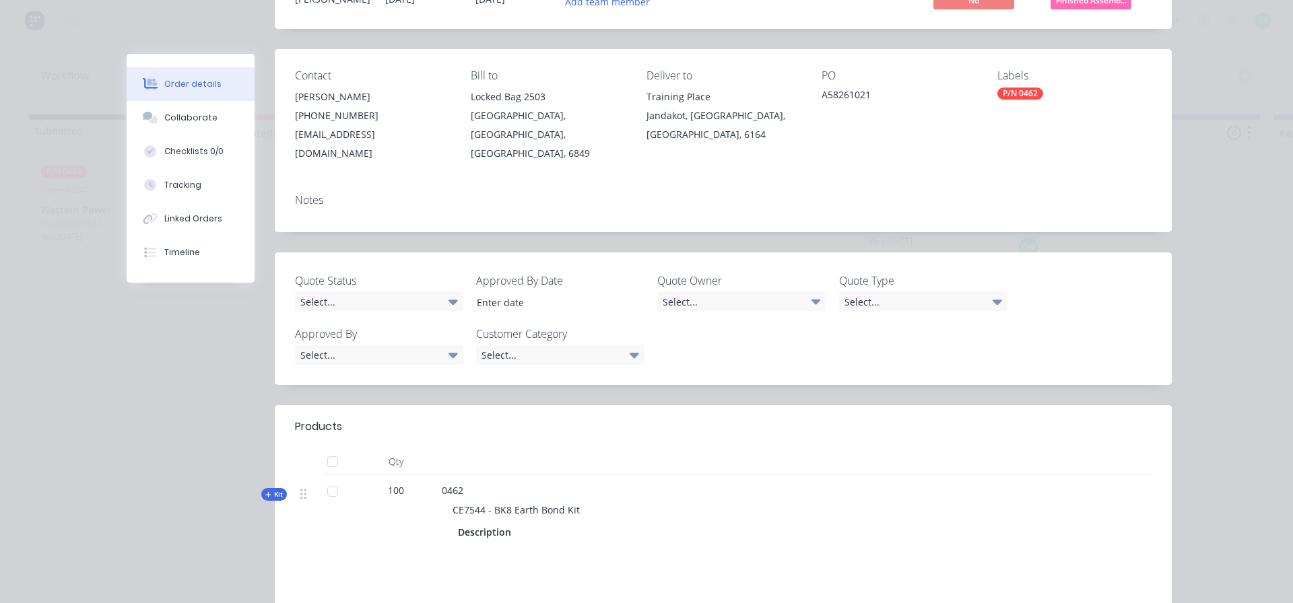
scroll to position [135, 0]
click at [188, 176] on button "Tracking" at bounding box center [191, 185] width 128 height 34
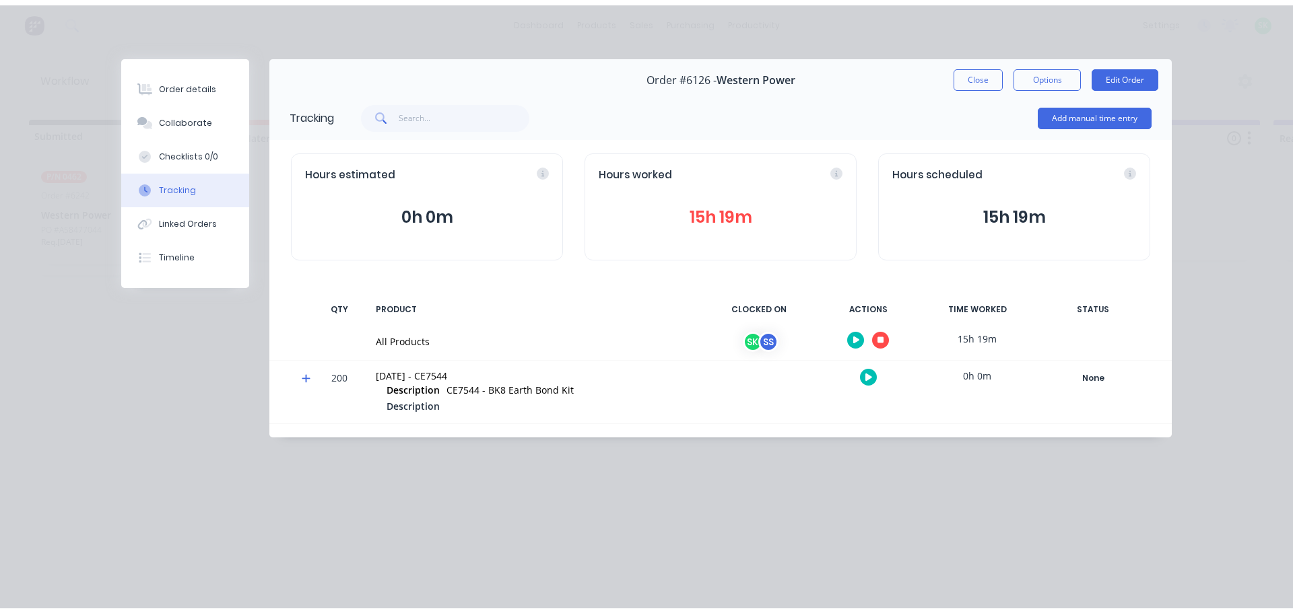
scroll to position [0, 0]
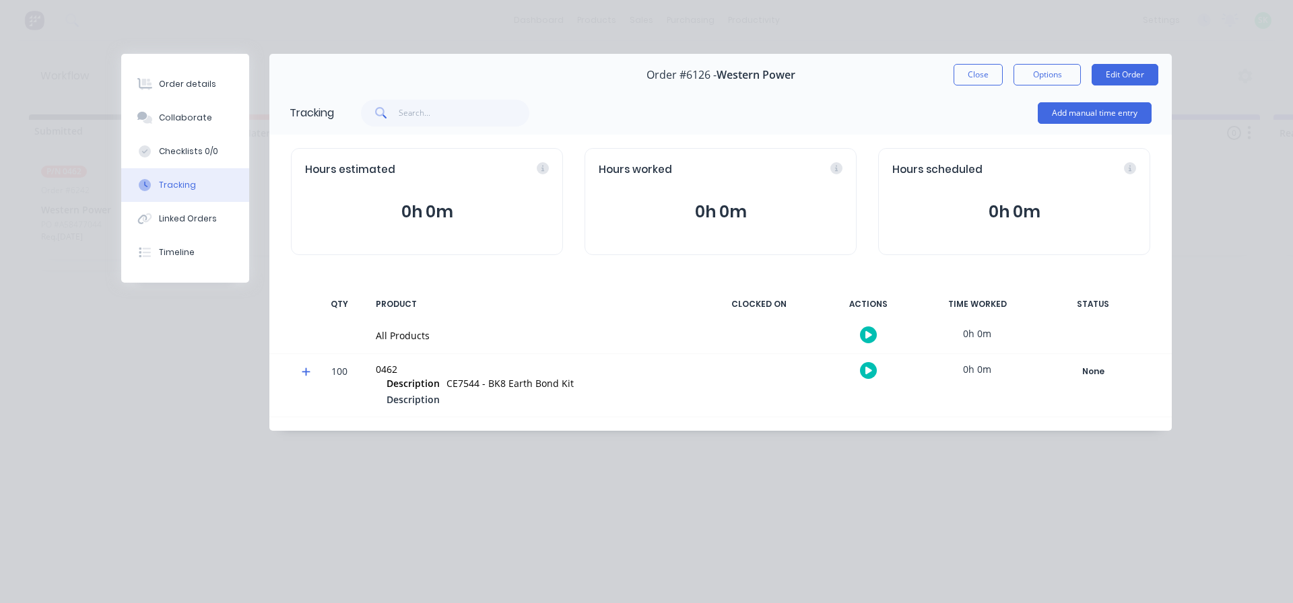
drag, startPoint x: 994, startPoint y: 79, endPoint x: 975, endPoint y: 73, distance: 19.2
click at [994, 79] on button "Close" at bounding box center [977, 75] width 49 height 22
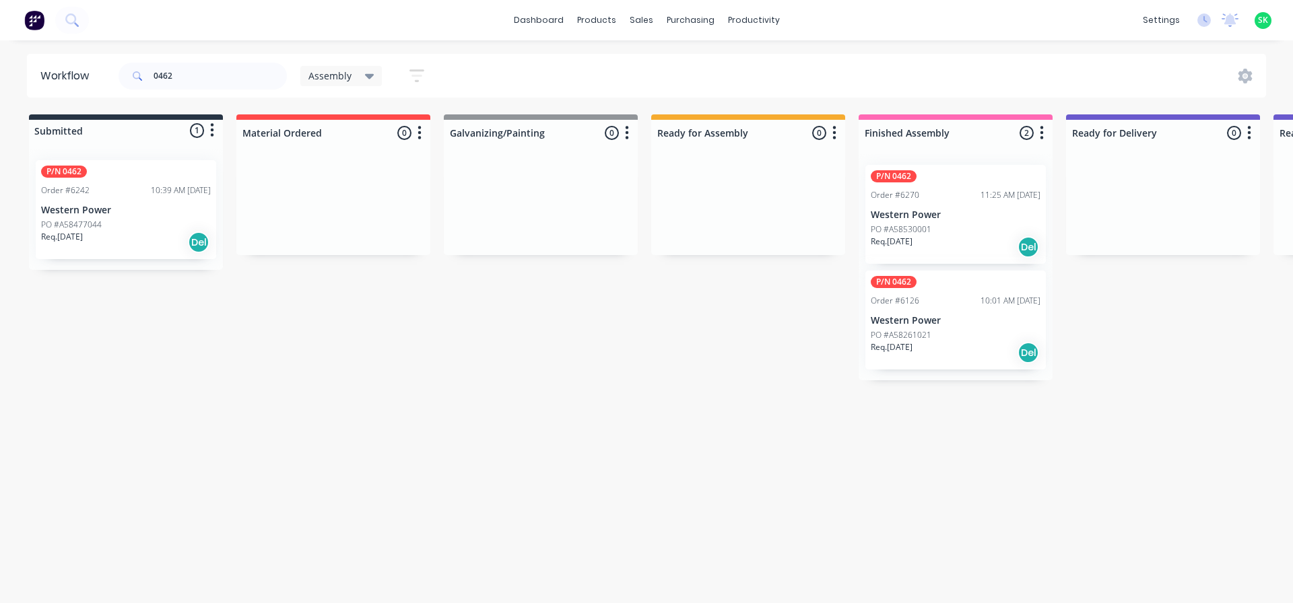
click at [931, 220] on p "Western Power" at bounding box center [955, 214] width 170 height 11
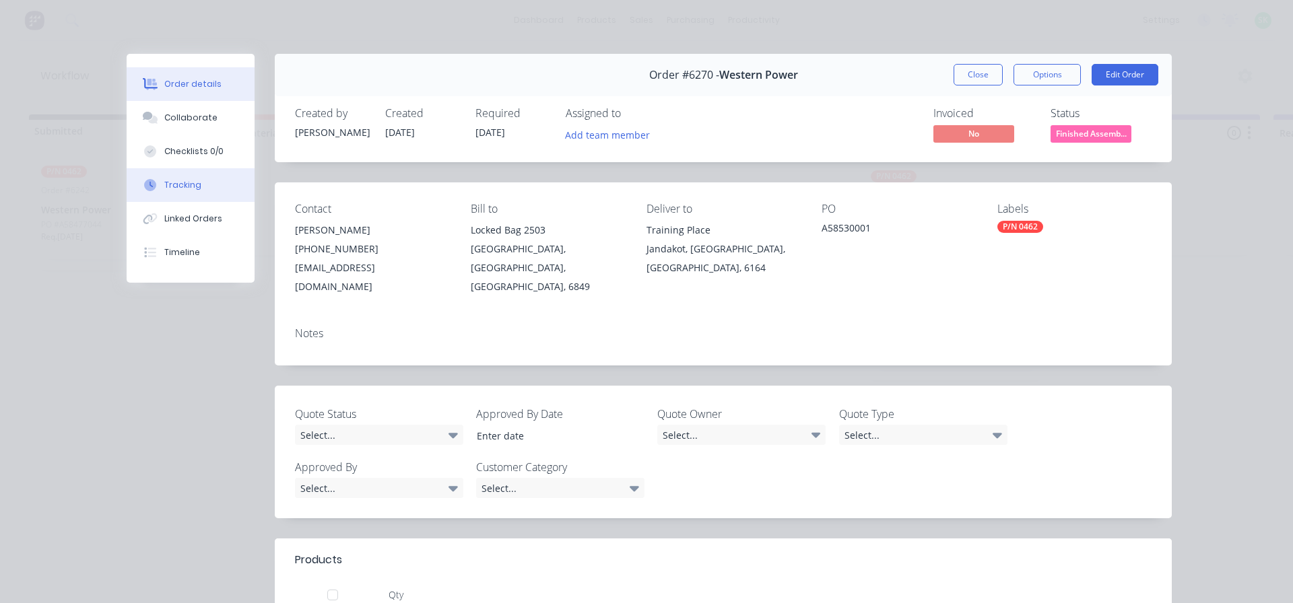
click at [184, 180] on div "Tracking" at bounding box center [182, 185] width 37 height 12
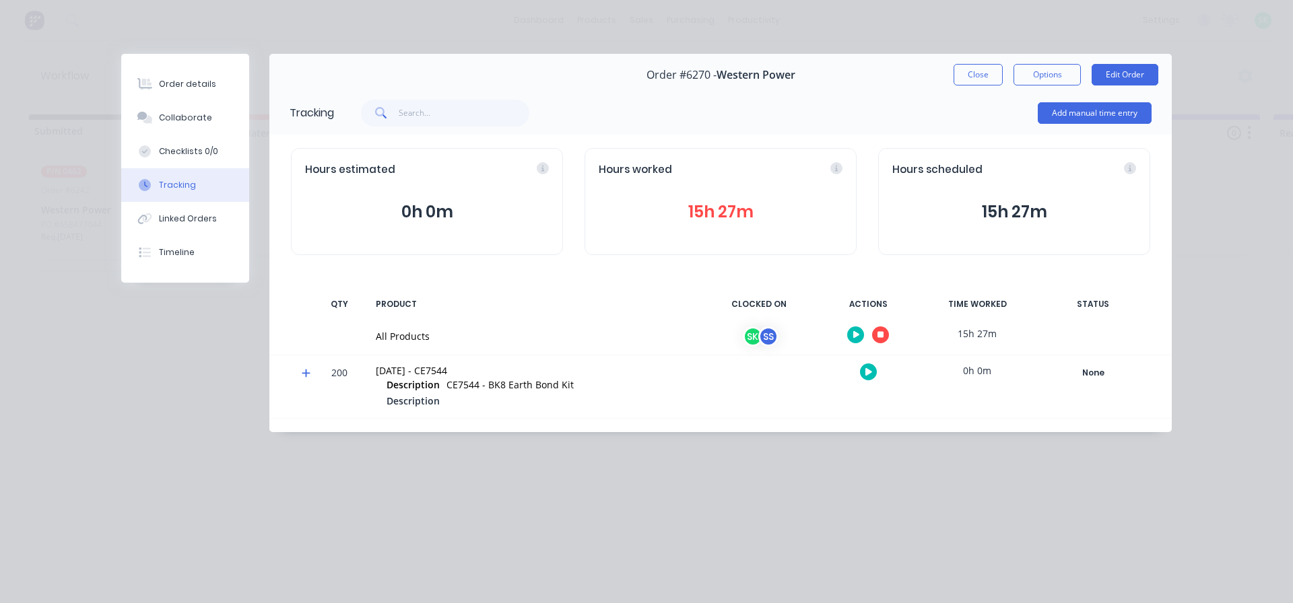
click at [885, 336] on button "button" at bounding box center [880, 334] width 17 height 17
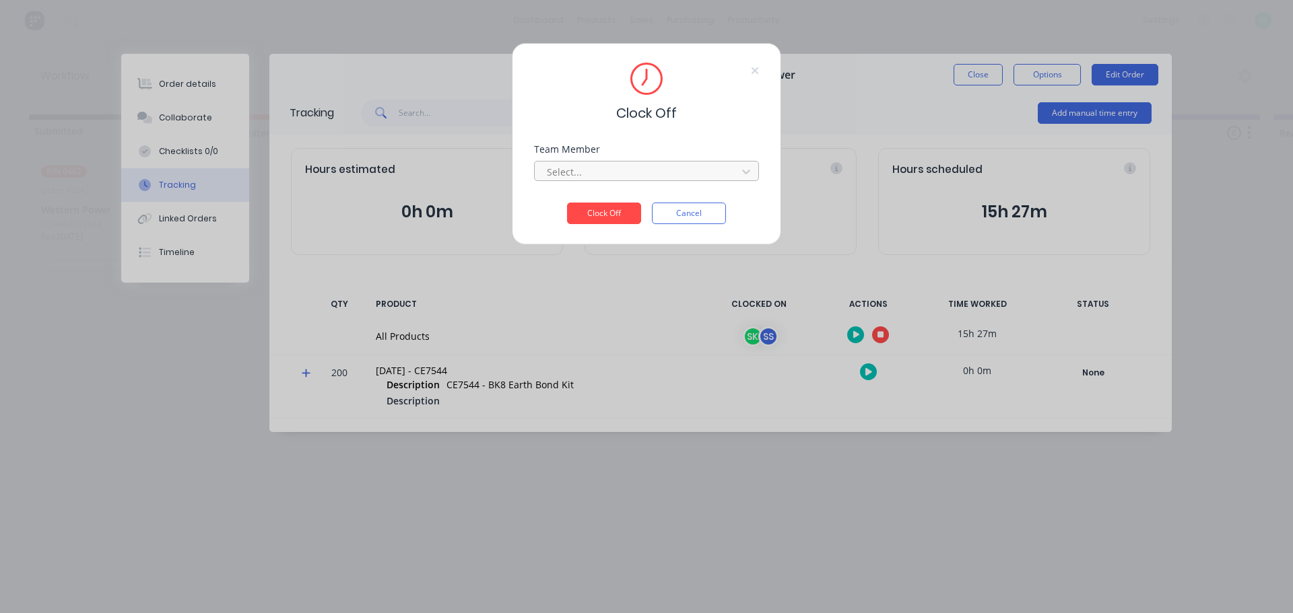
click at [712, 166] on div at bounding box center [637, 172] width 184 height 17
click at [665, 232] on div "[PERSON_NAME]" at bounding box center [646, 226] width 225 height 25
click at [621, 216] on button "Clock Off" at bounding box center [604, 214] width 74 height 22
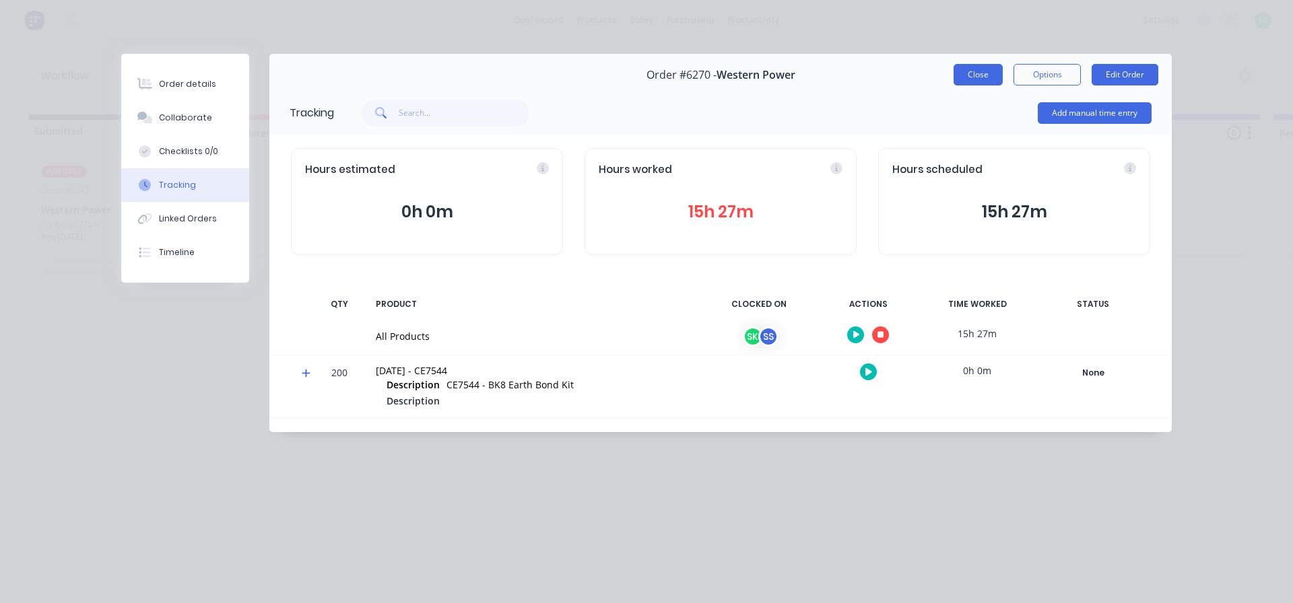
click at [977, 76] on button "Close" at bounding box center [977, 75] width 49 height 22
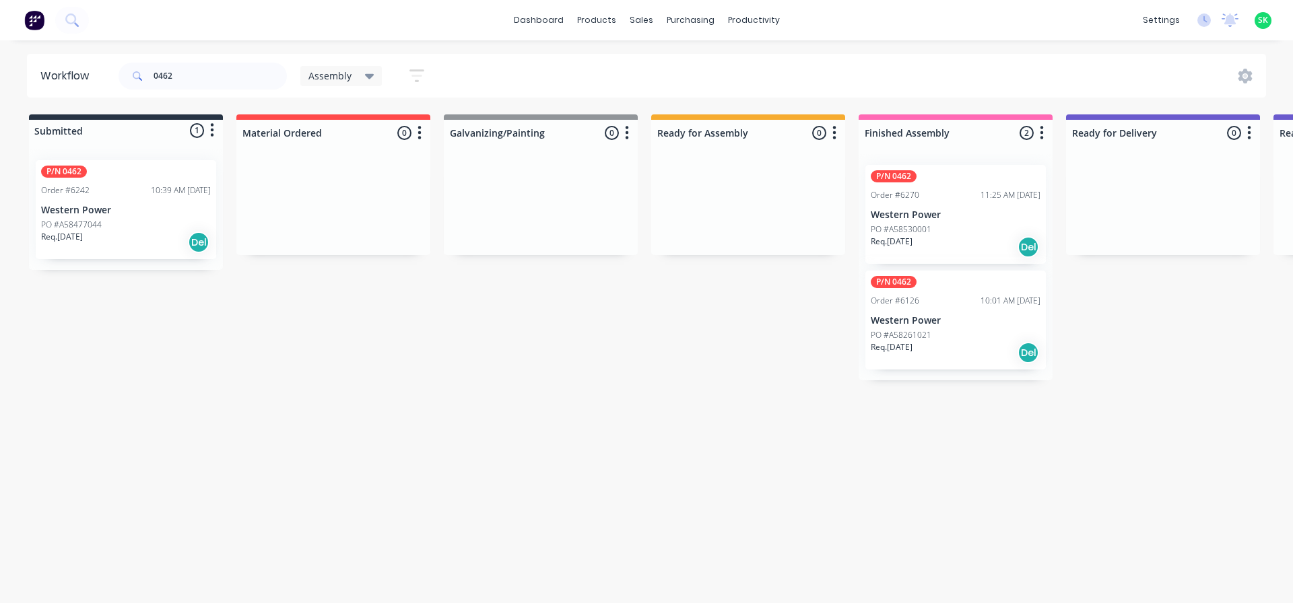
click at [933, 326] on div "P/N 0462 Order #6126 10:01 AM [DATE] Western Power PO #A58261021 Req. [DATE] Del" at bounding box center [955, 320] width 180 height 99
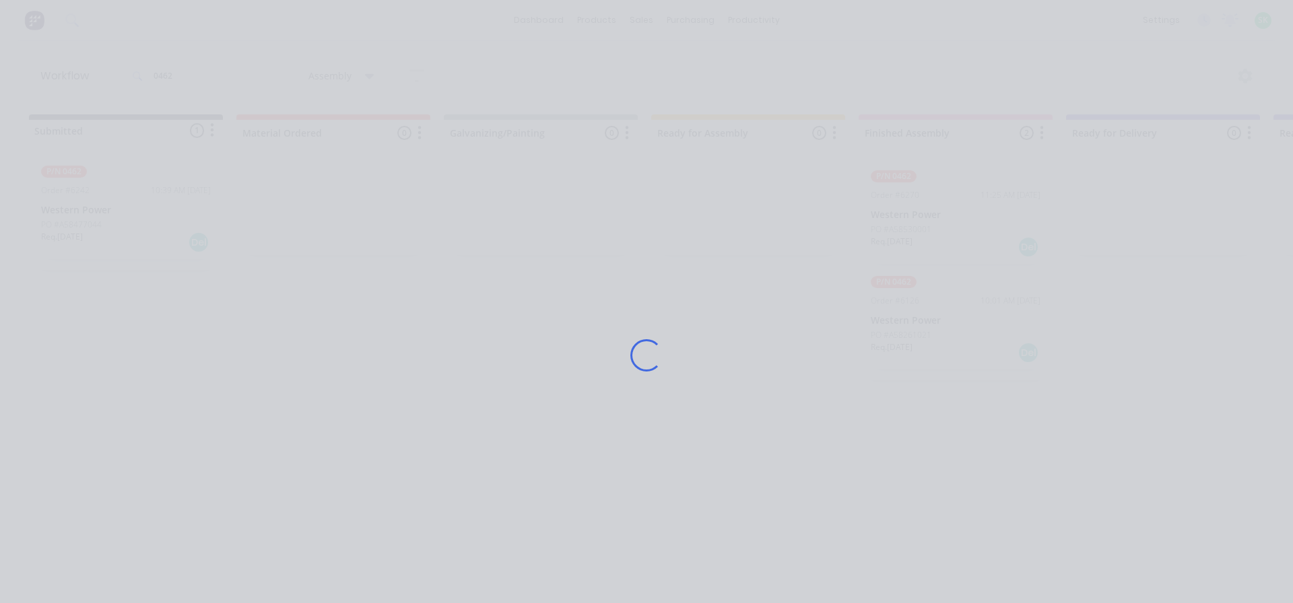
click at [166, 193] on div "Loading..." at bounding box center [646, 355] width 1077 height 603
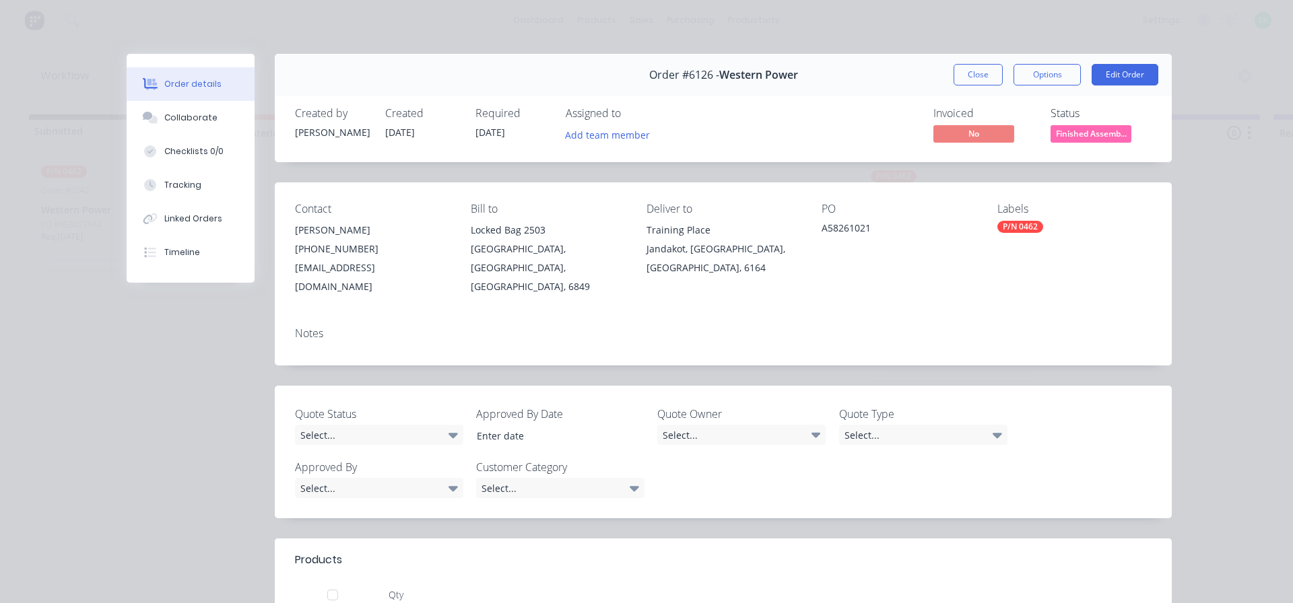
click at [168, 193] on button "Tracking" at bounding box center [191, 185] width 128 height 34
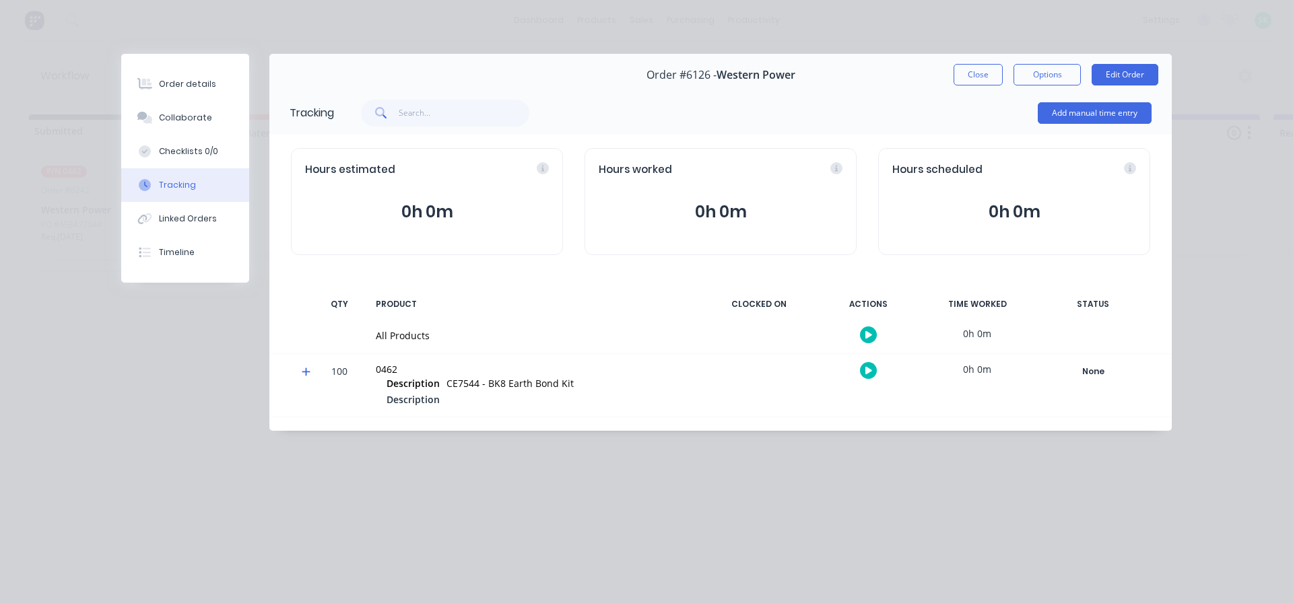
click at [871, 335] on icon "button" at bounding box center [868, 334] width 7 height 7
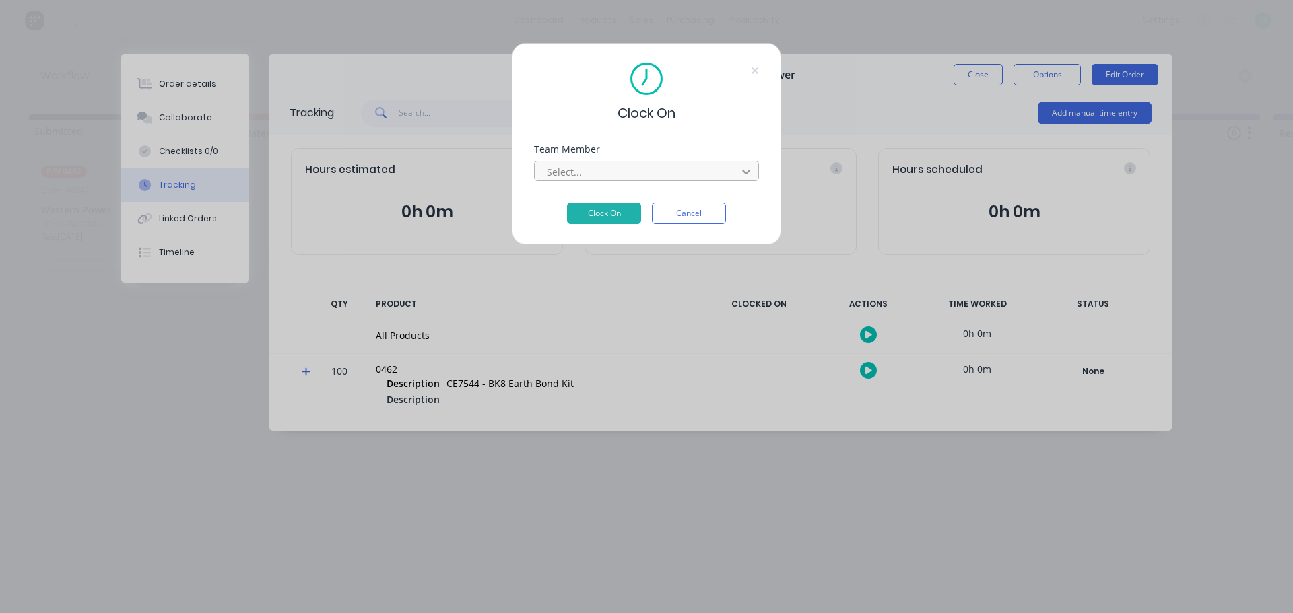
click at [739, 168] on icon at bounding box center [745, 171] width 13 height 13
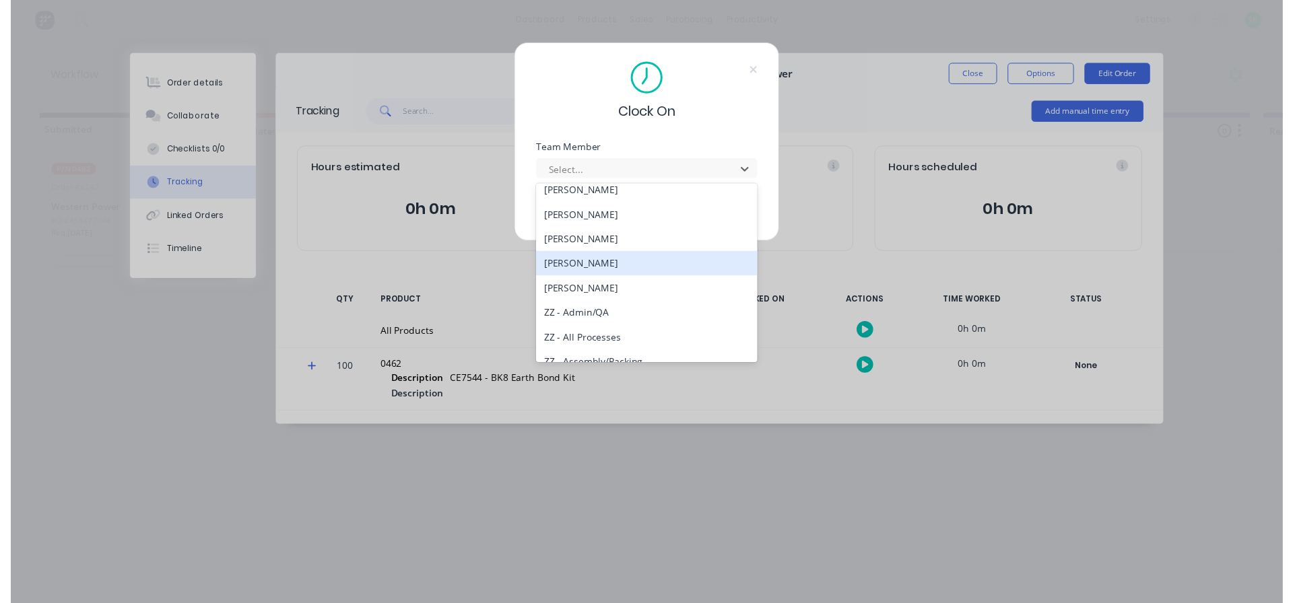
scroll to position [606, 0]
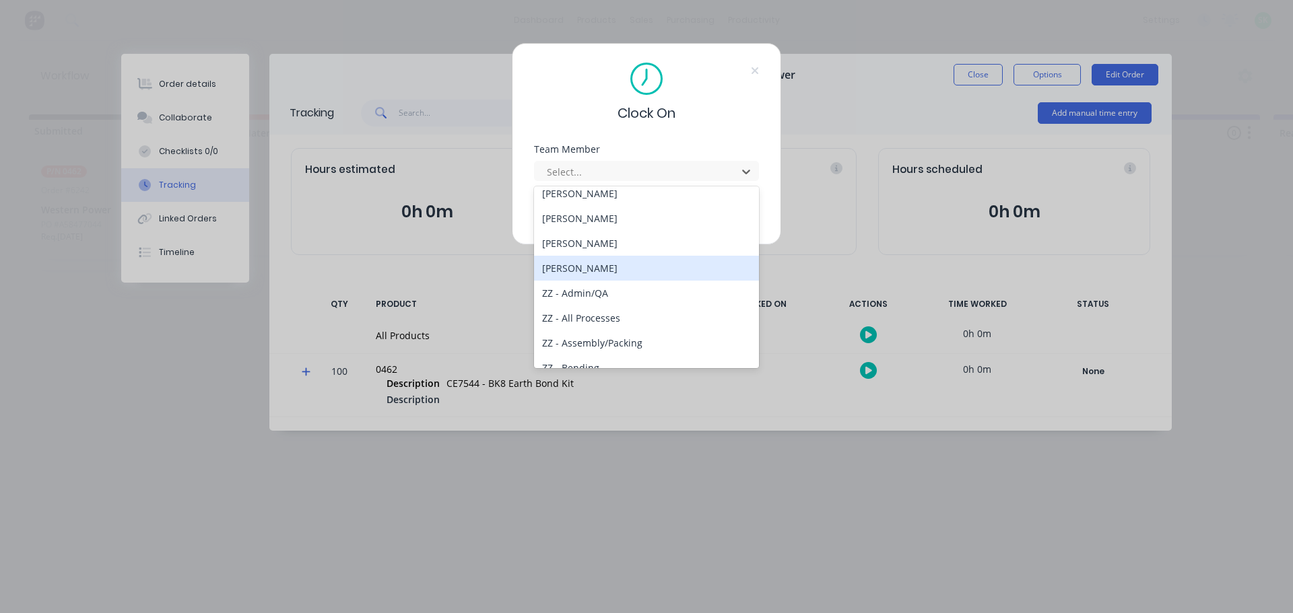
click at [658, 270] on div "[PERSON_NAME]" at bounding box center [646, 268] width 225 height 25
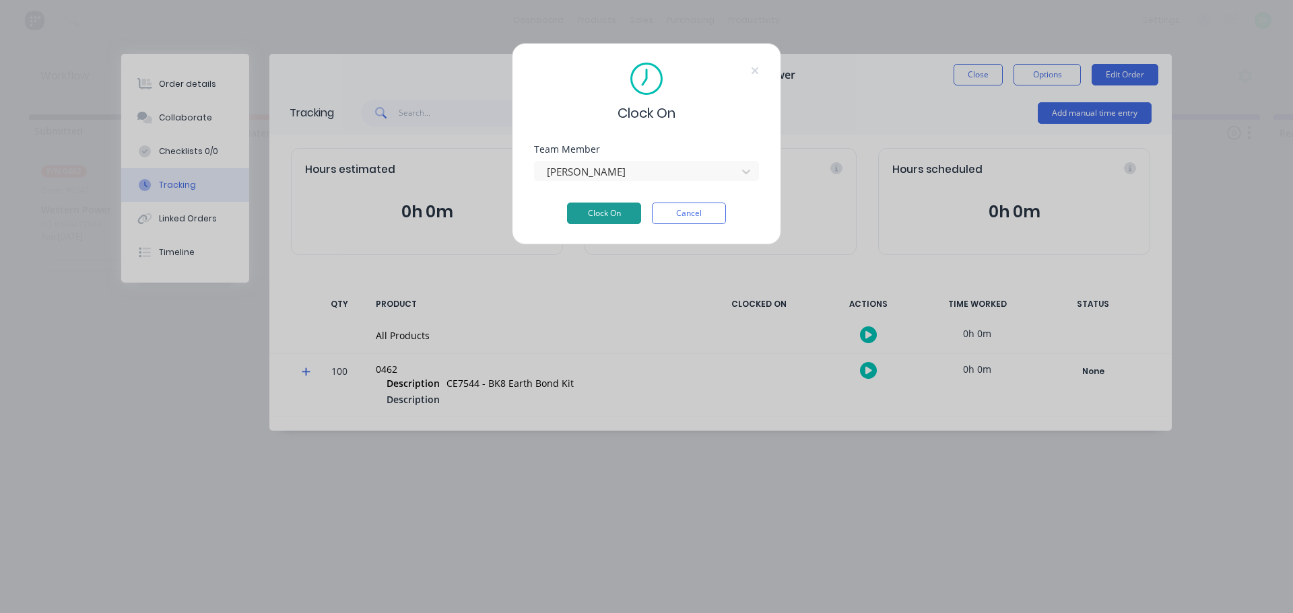
click at [598, 207] on button "Clock On" at bounding box center [604, 214] width 74 height 22
